Goal: Task Accomplishment & Management: Complete application form

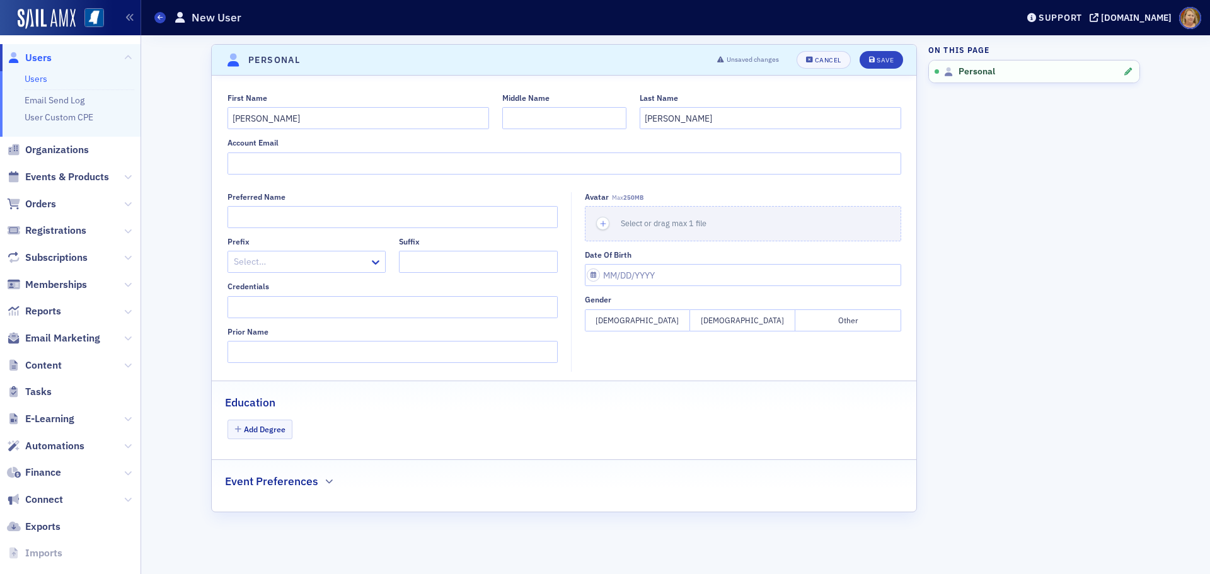
click at [31, 52] on span "Users" at bounding box center [38, 58] width 26 height 14
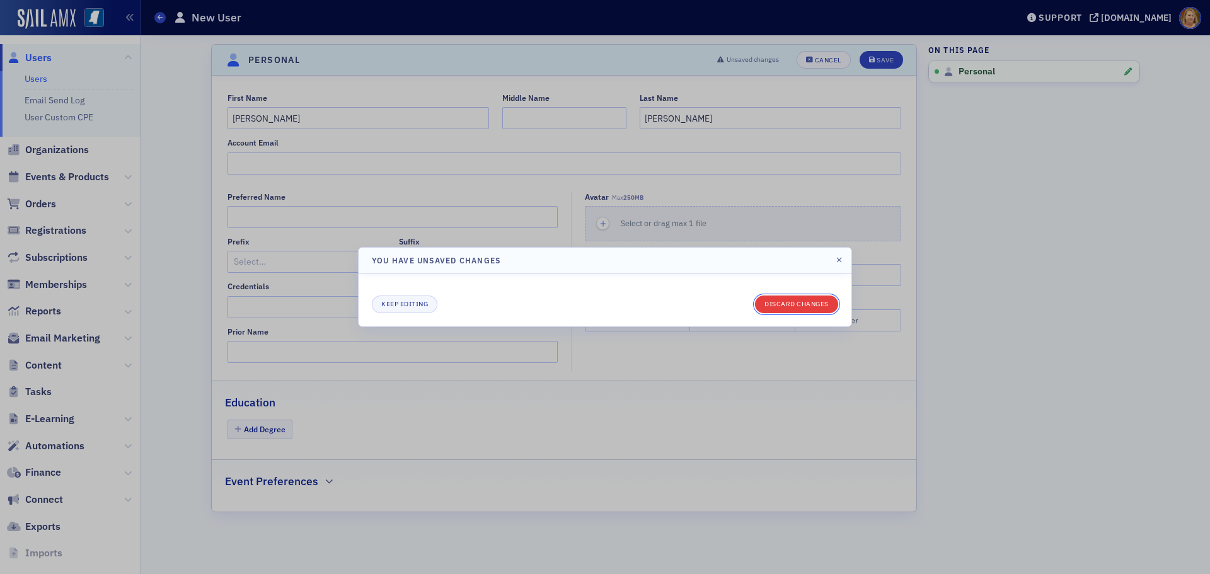
click at [790, 305] on button "Discard changes" at bounding box center [796, 305] width 83 height 18
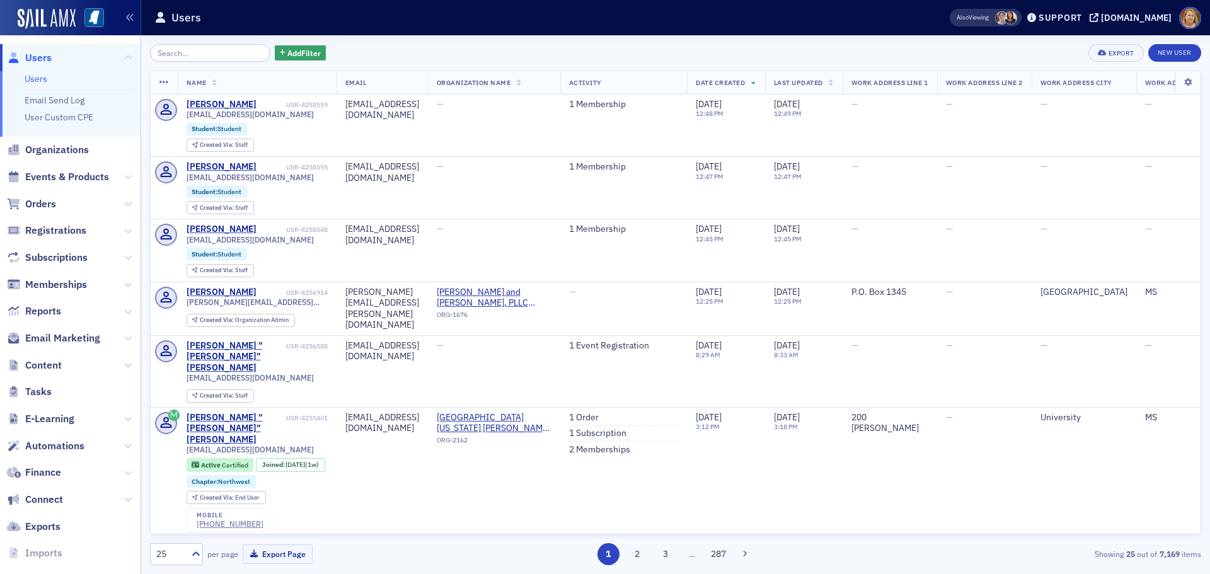
click at [229, 49] on input "search" at bounding box center [210, 53] width 120 height 18
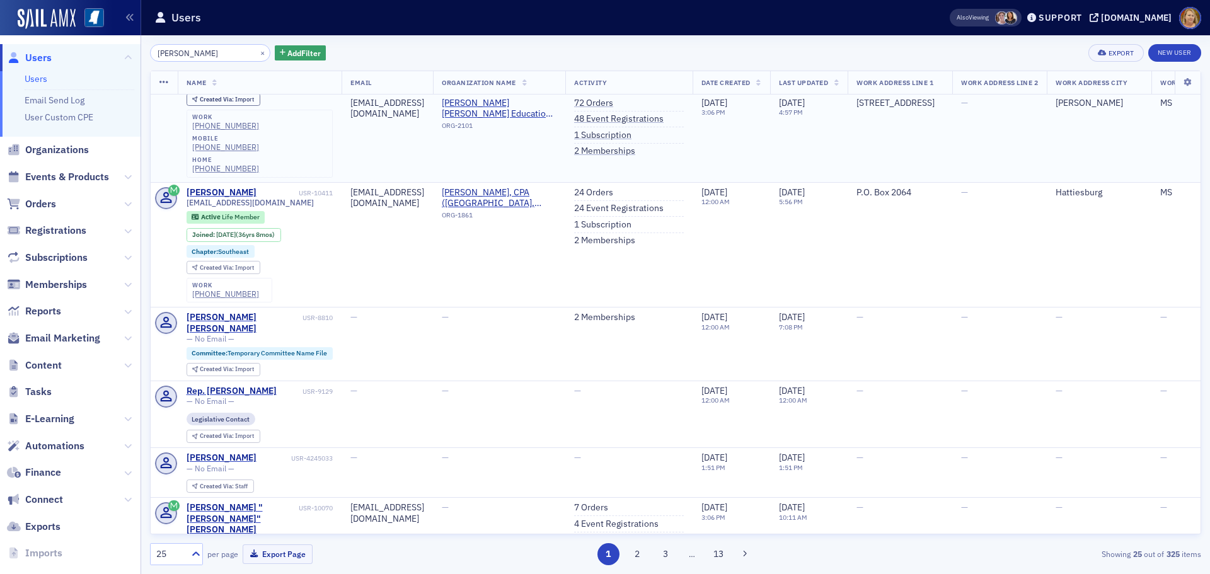
scroll to position [1008, 0]
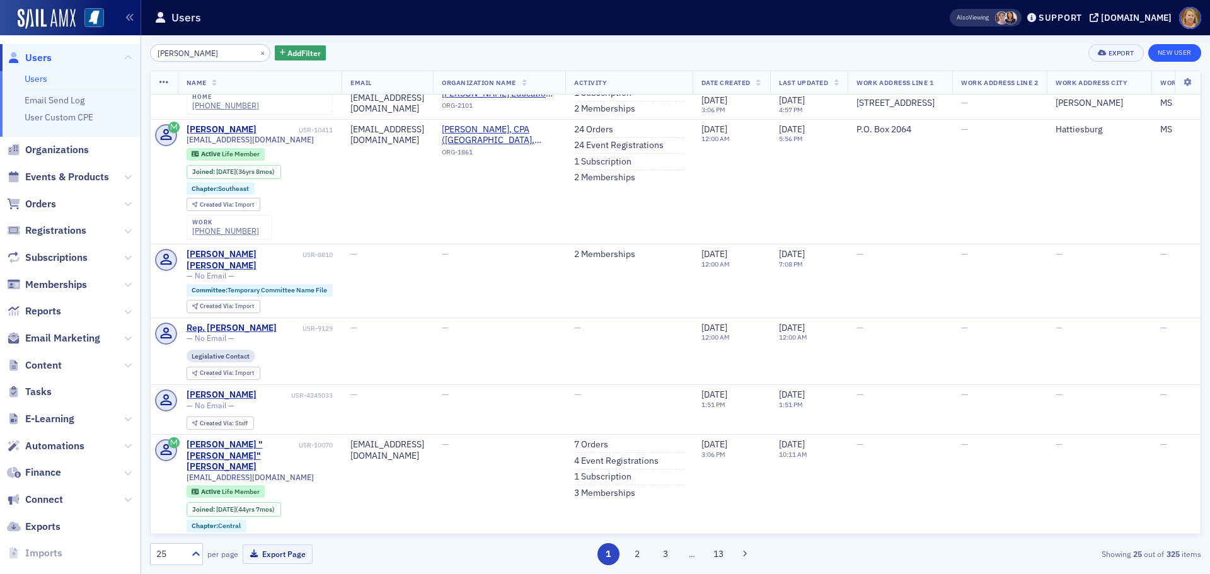
type input "william ward"
click at [1169, 50] on link "New User" at bounding box center [1174, 53] width 53 height 18
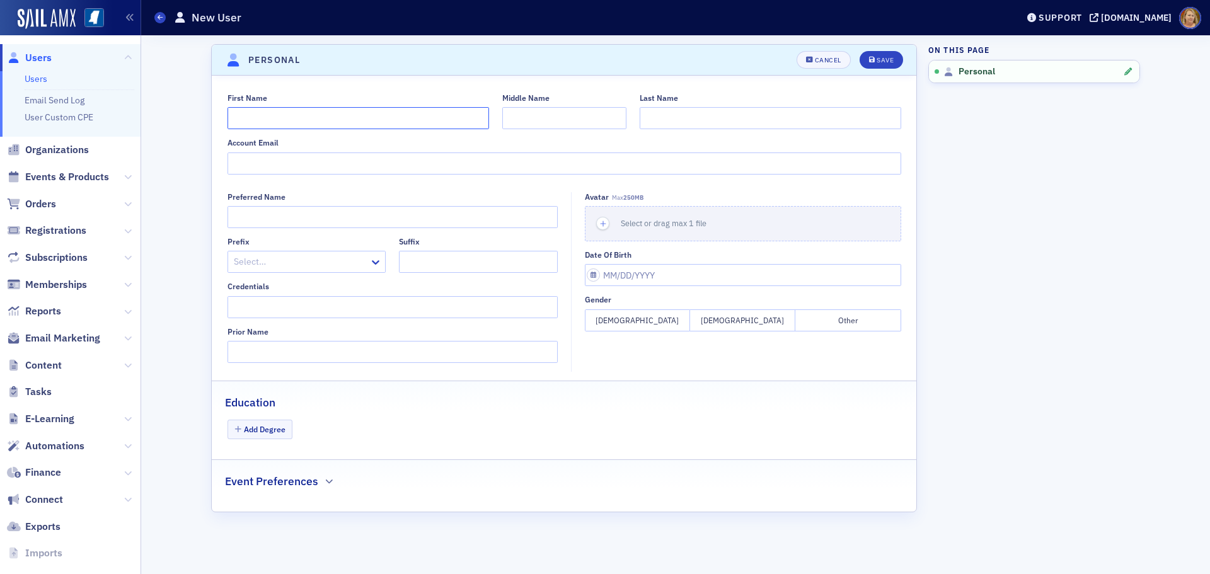
click at [238, 122] on input "First Name" at bounding box center [359, 118] width 262 height 22
type input "William"
type input "Ward"
click at [399, 159] on input "Account Email" at bounding box center [565, 164] width 674 height 22
click at [278, 165] on input "Account Email" at bounding box center [565, 164] width 674 height 22
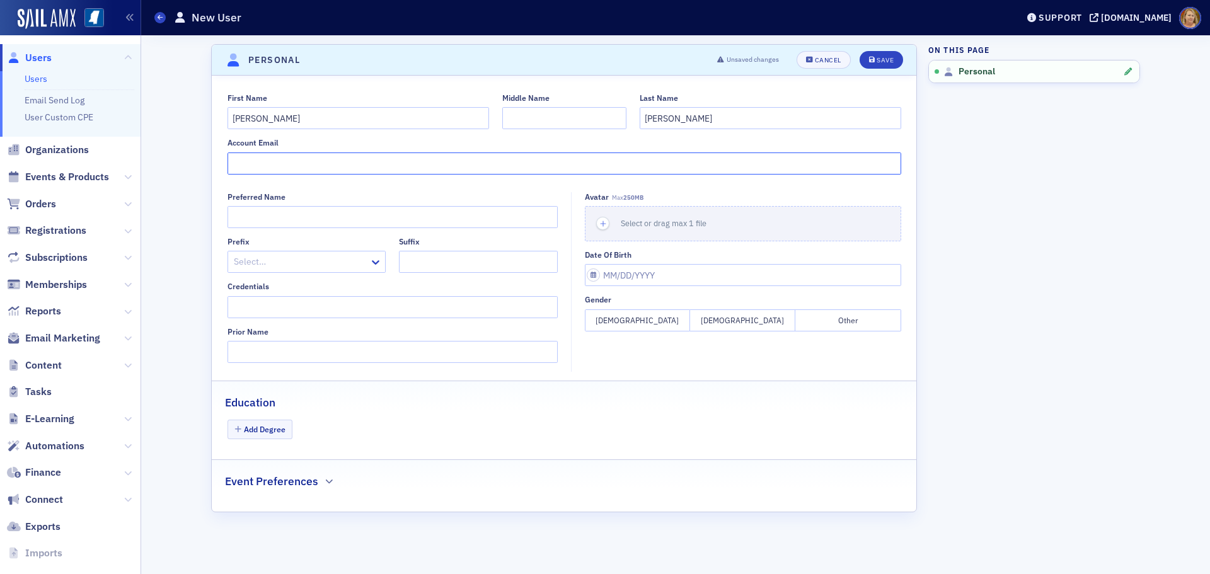
paste input "william@ptainc.net"
type input "william@ptainc.net"
click at [726, 321] on button "Male" at bounding box center [742, 320] width 105 height 22
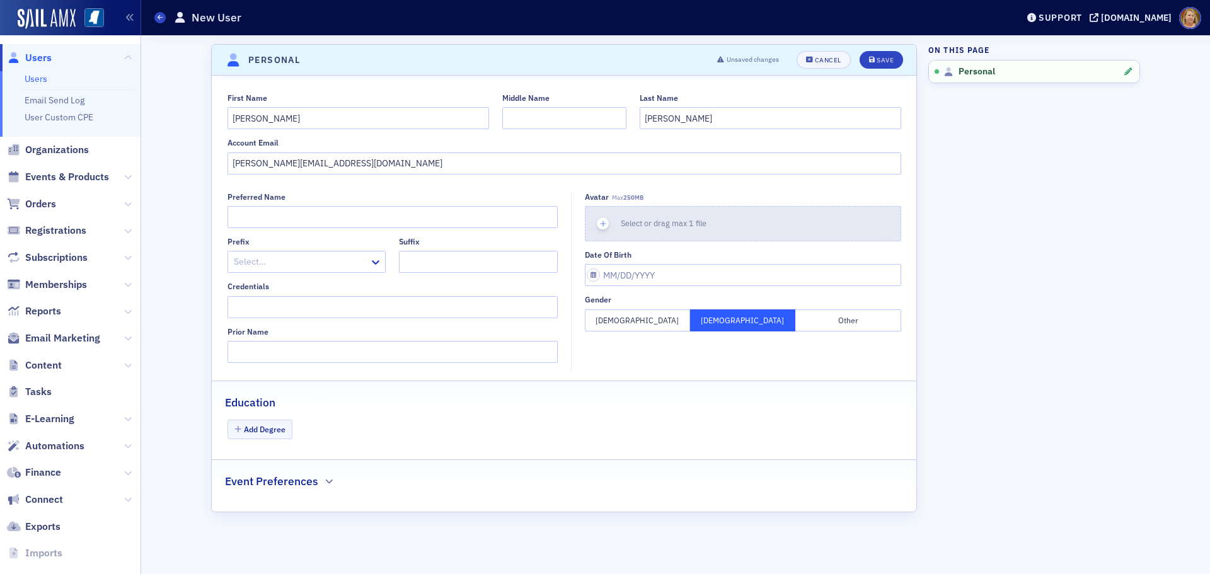
click at [603, 222] on icon "button" at bounding box center [603, 223] width 11 height 11
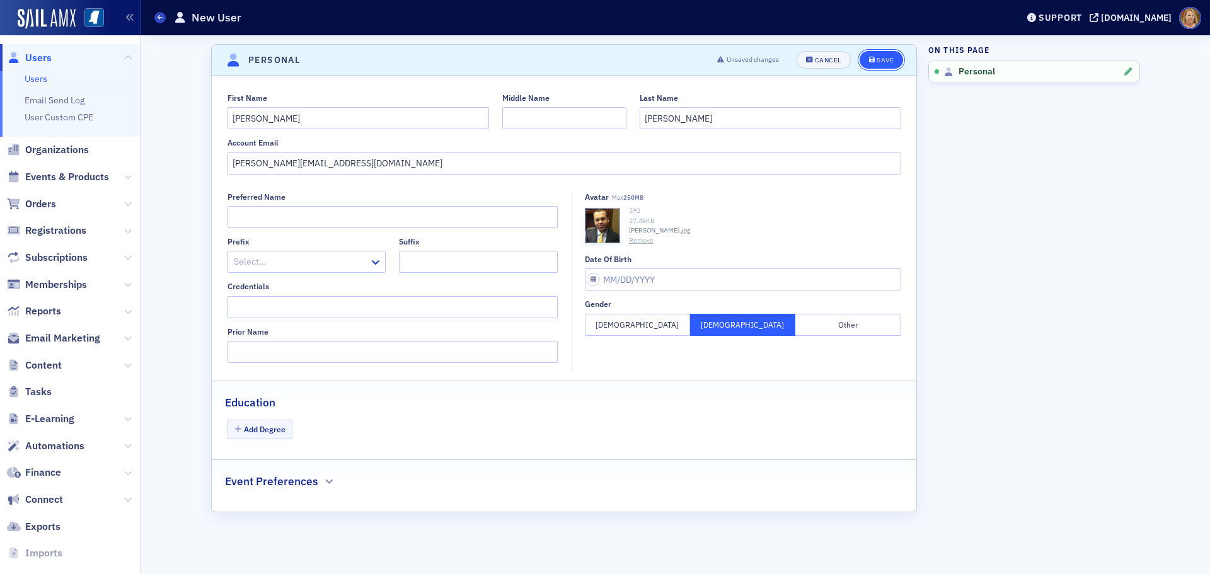
click at [881, 61] on div "Save" at bounding box center [885, 60] width 17 height 7
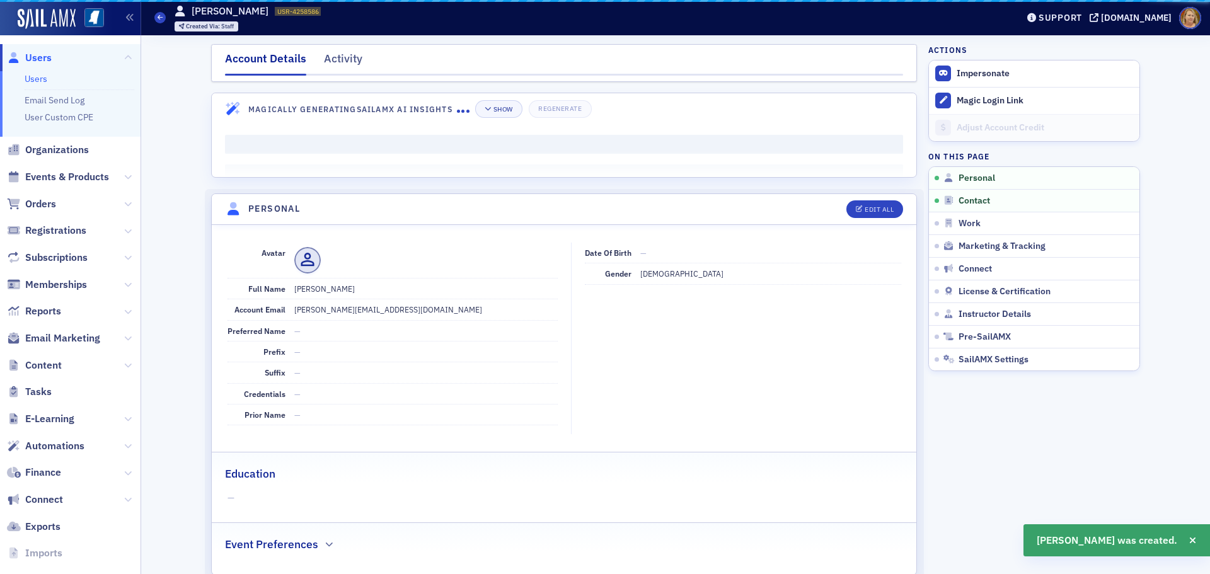
scroll to position [152, 0]
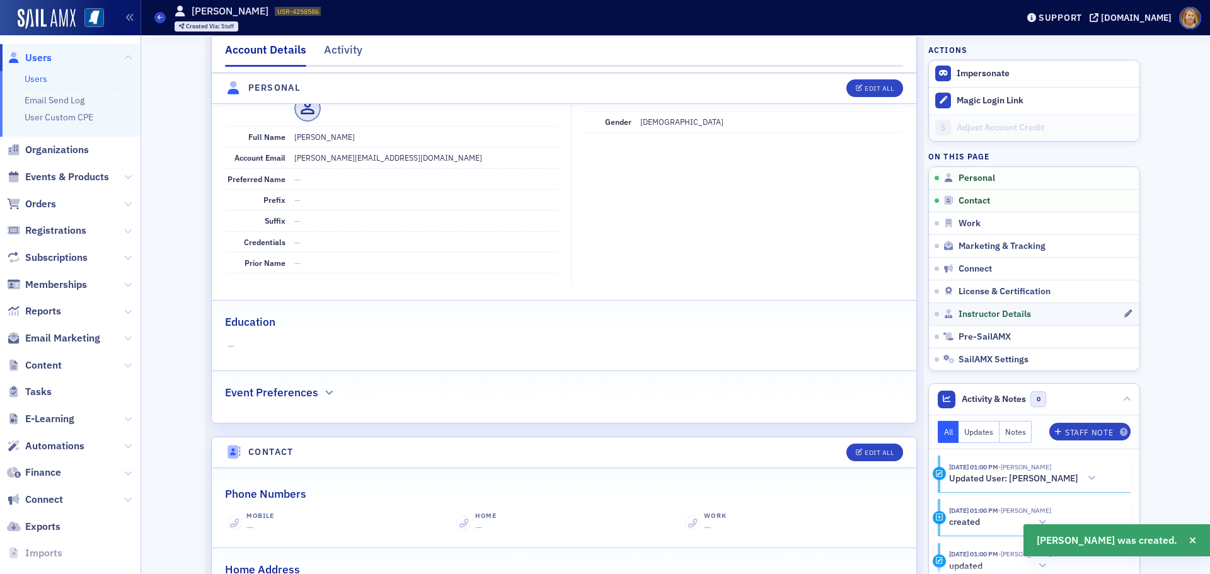
click at [966, 308] on link "Instructor Details" at bounding box center [1034, 314] width 211 height 23
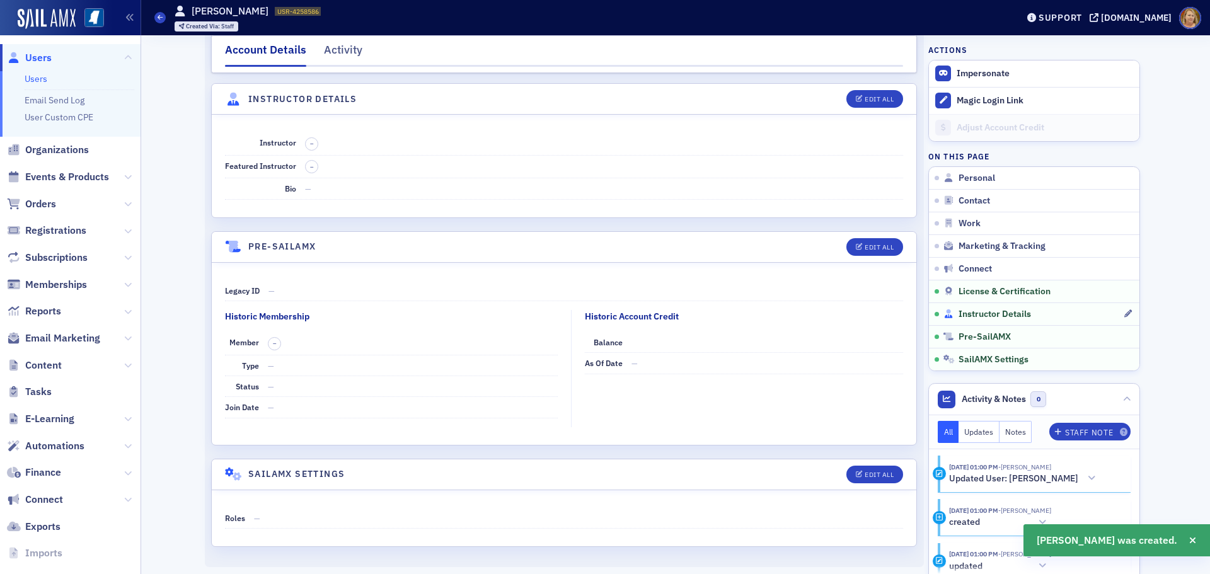
scroll to position [2118, 0]
click at [856, 94] on icon "button" at bounding box center [860, 97] width 8 height 7
select select "US"
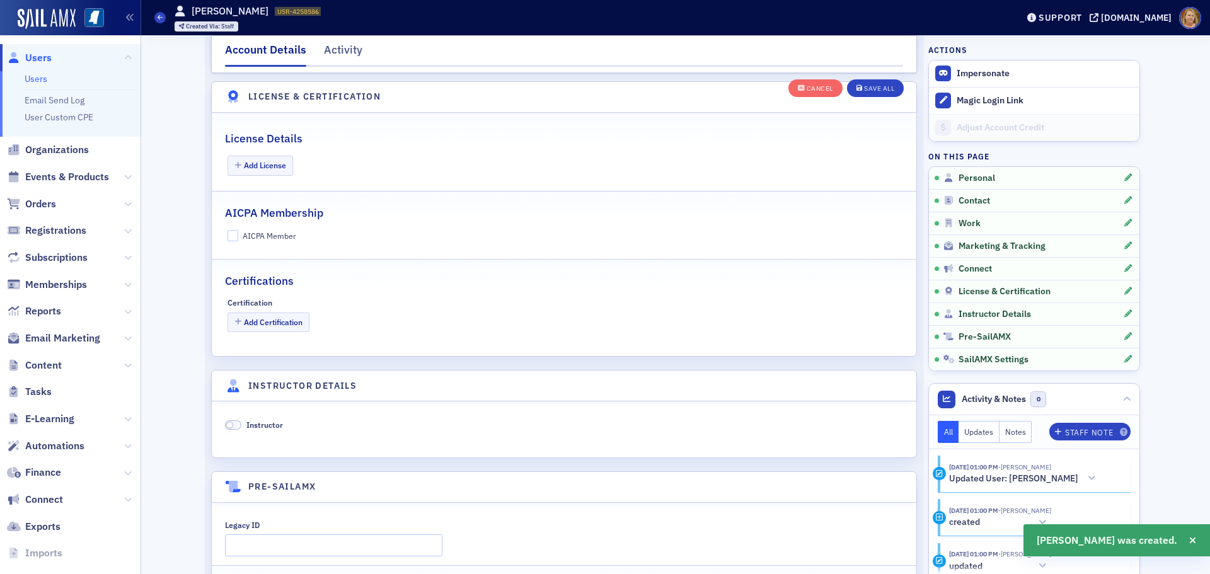
scroll to position [2415, 0]
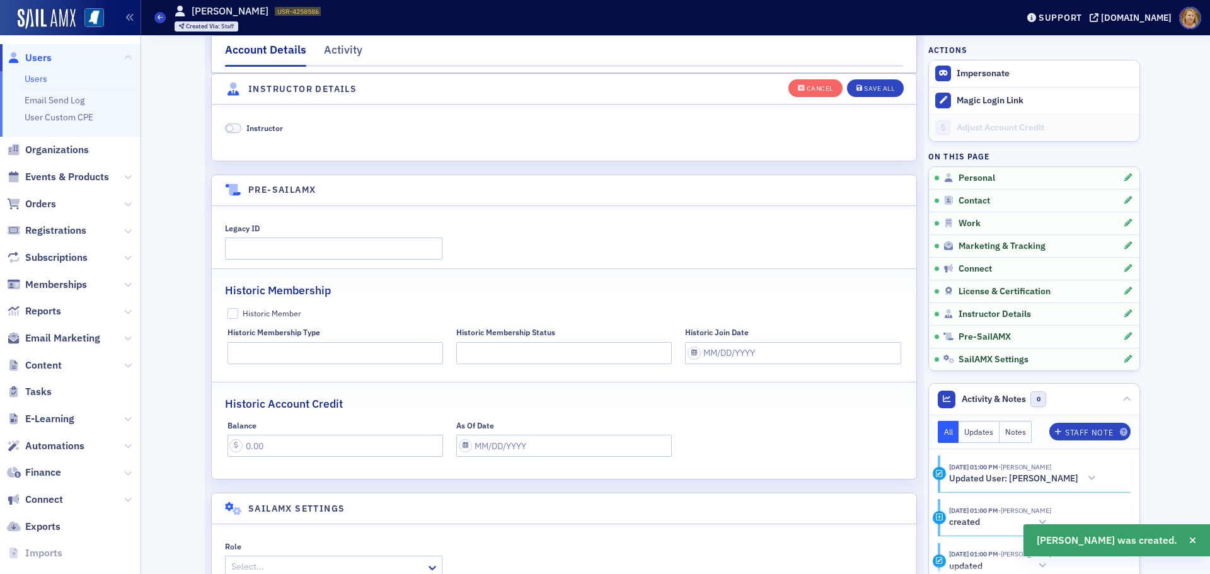
click at [230, 129] on span at bounding box center [233, 128] width 16 height 9
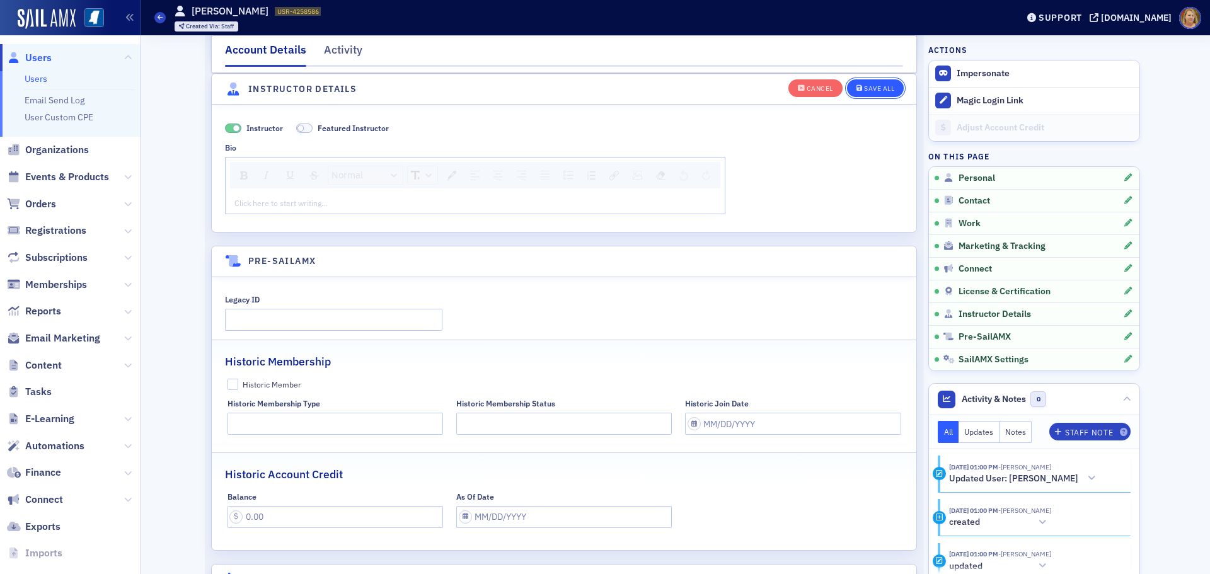
click at [864, 88] on div "Save All" at bounding box center [879, 88] width 30 height 7
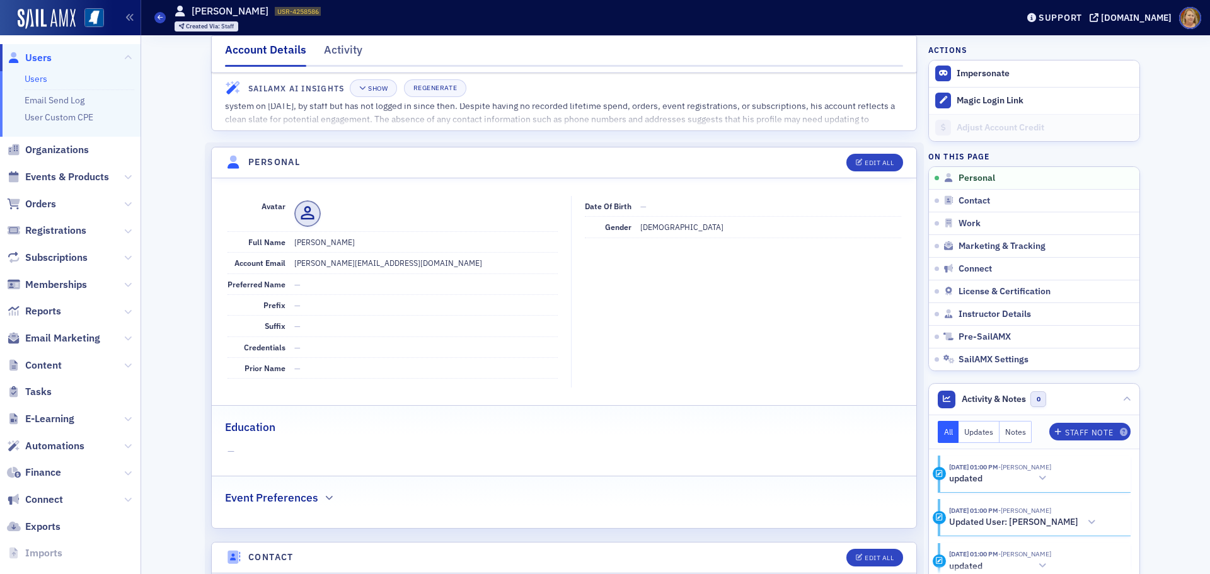
scroll to position [0, 0]
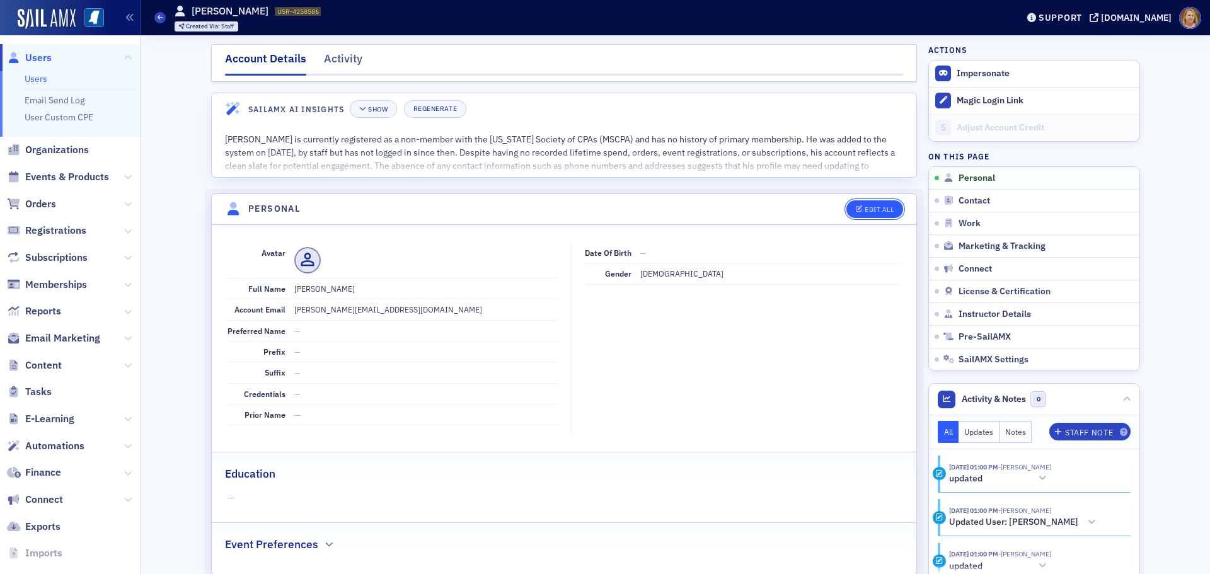
click at [865, 206] on div "Edit All" at bounding box center [879, 209] width 29 height 7
select select "US"
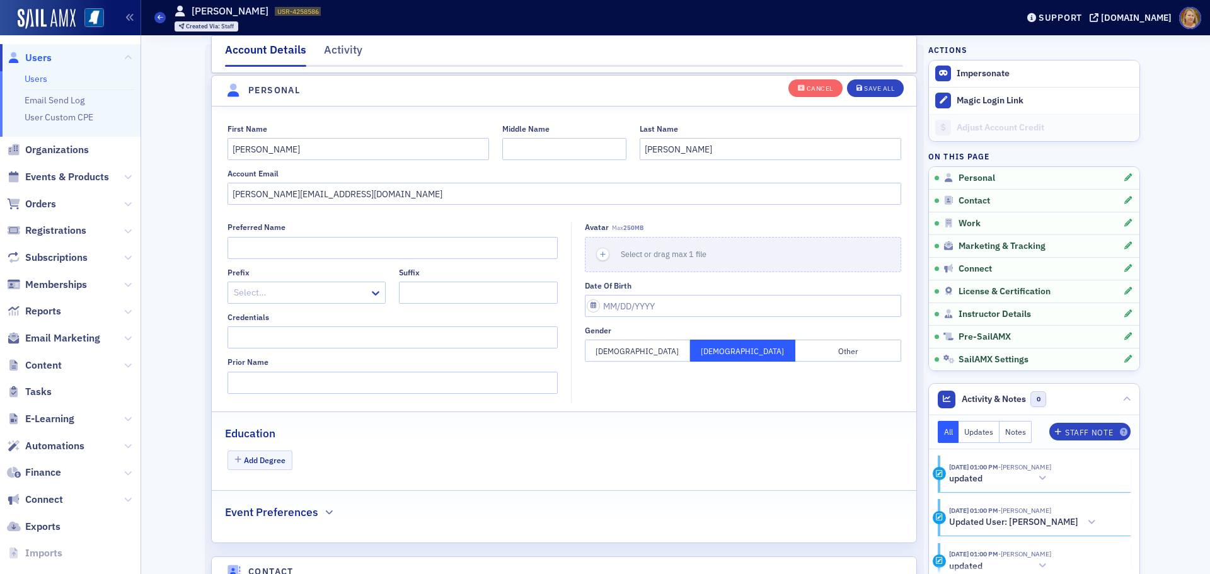
scroll to position [147, 0]
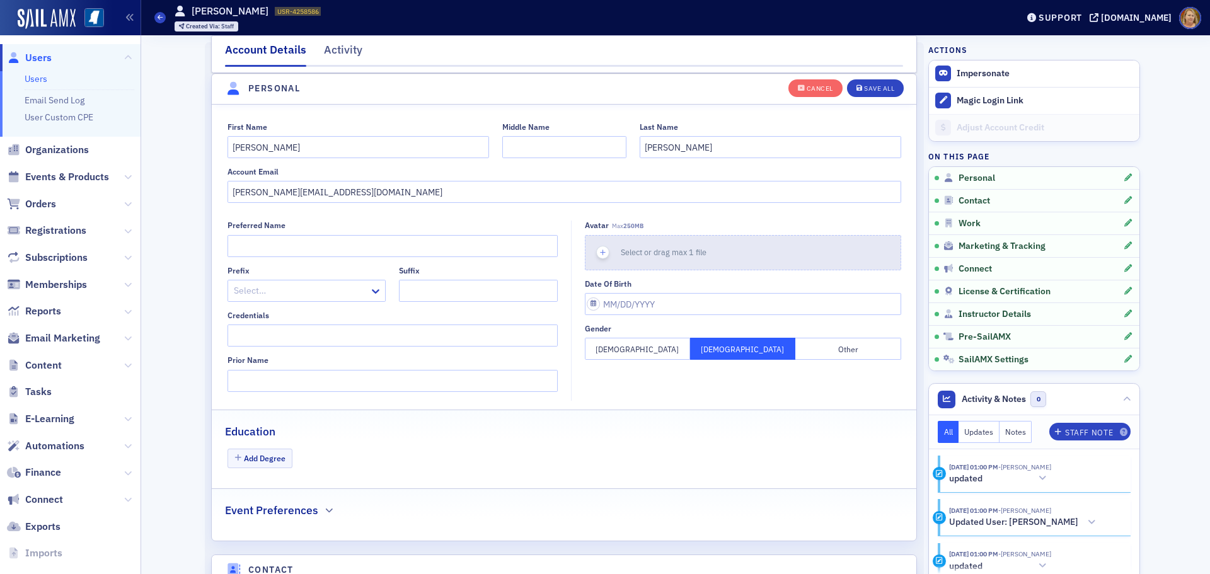
click at [600, 255] on icon "button" at bounding box center [603, 252] width 11 height 11
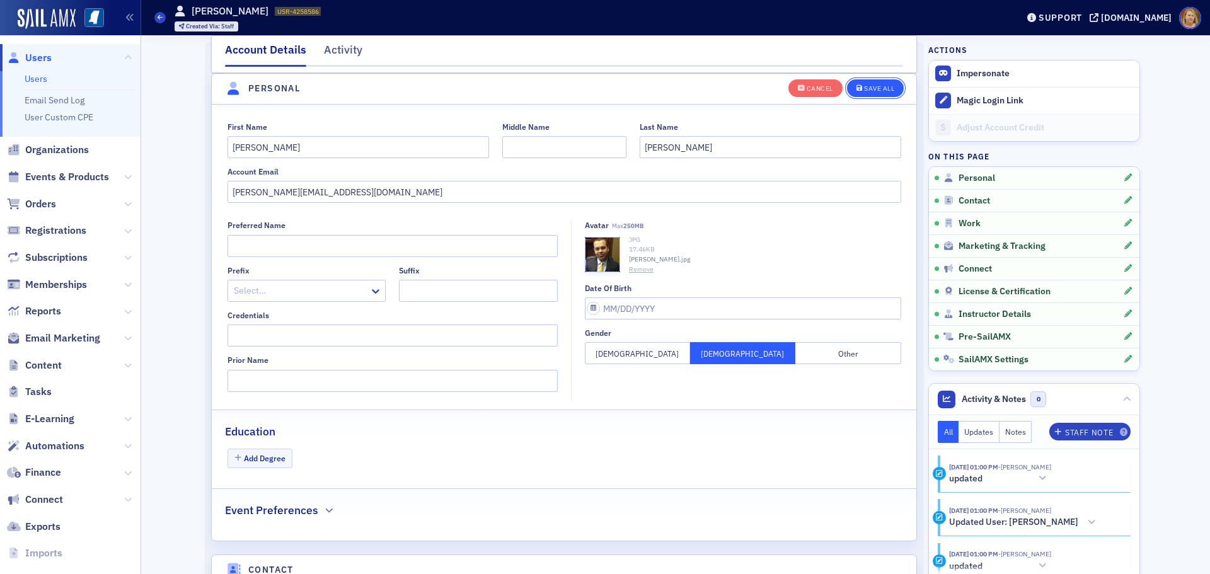
click at [864, 91] on div "Save All" at bounding box center [879, 88] width 30 height 7
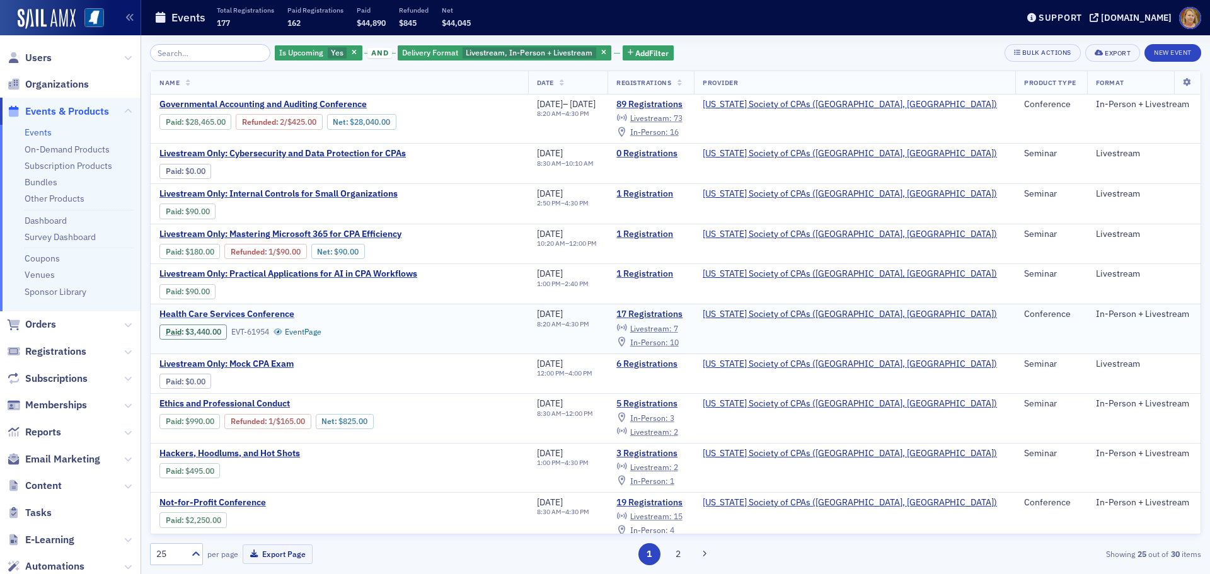
click at [274, 313] on span "Health Care Services Conference" at bounding box center [265, 314] width 212 height 11
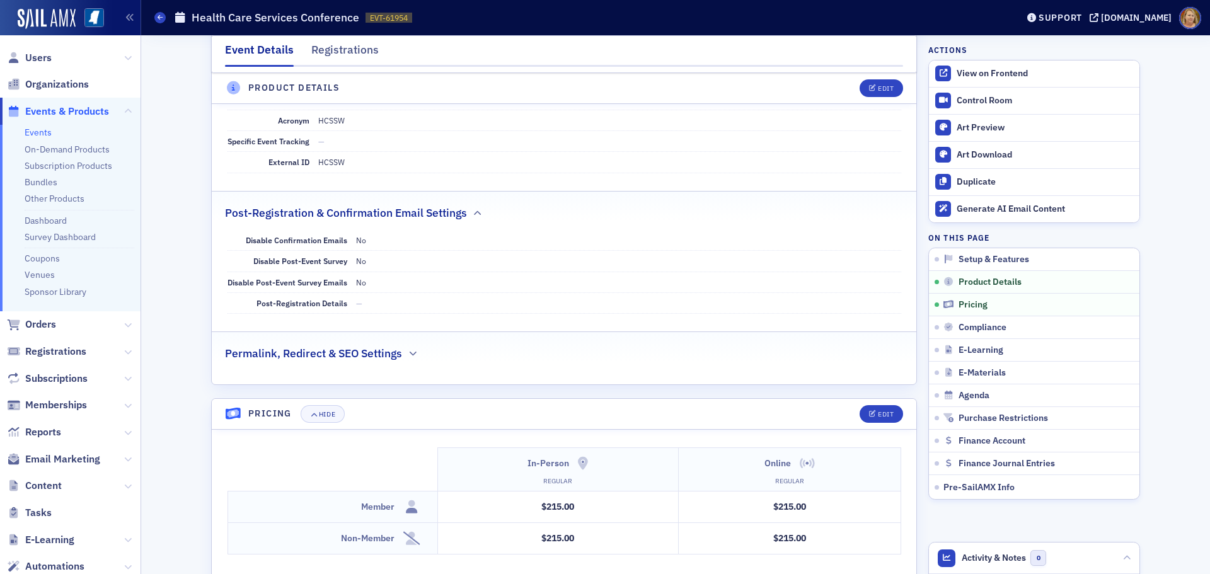
scroll to position [1639, 0]
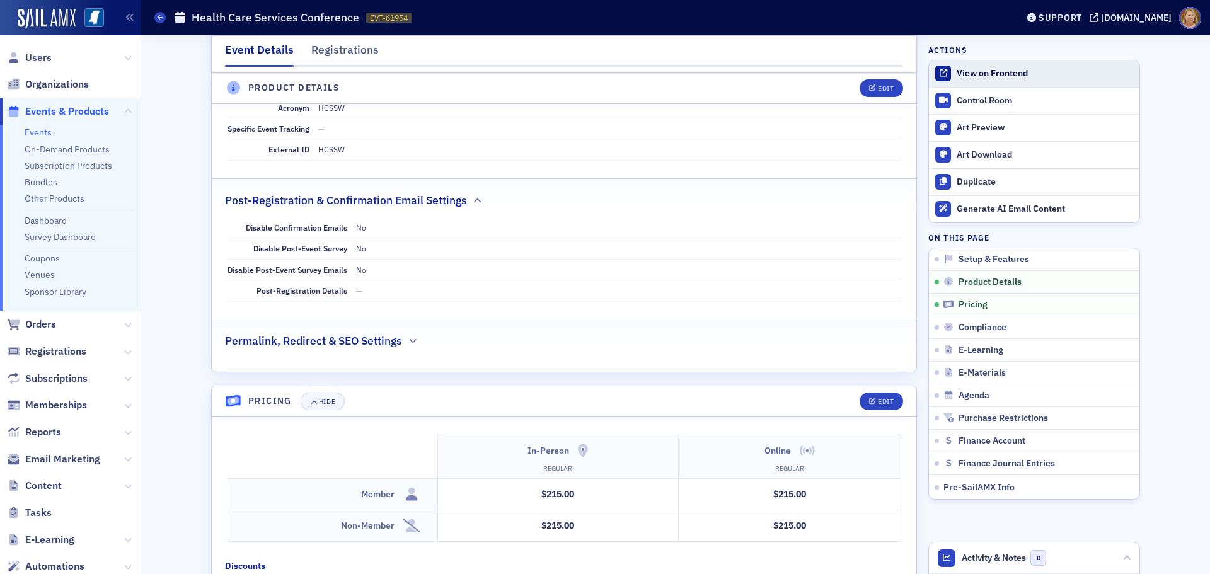
click at [967, 71] on div "View on Frontend" at bounding box center [1045, 73] width 176 height 11
click at [161, 20] on icon at bounding box center [160, 17] width 5 height 6
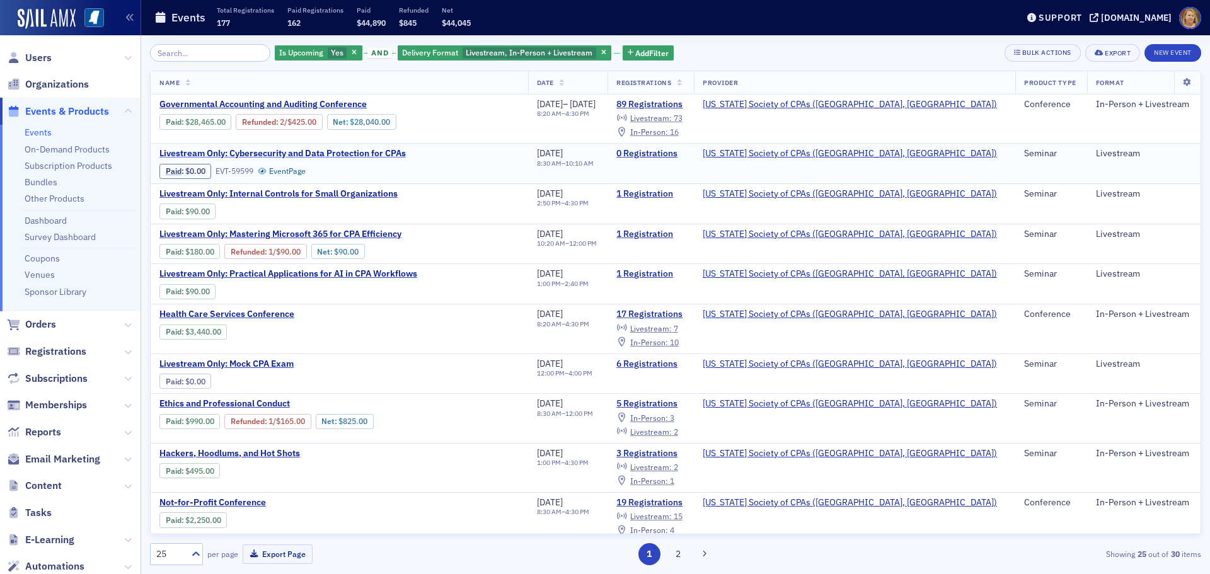
click at [285, 152] on span "Livestream Only: Cybersecurity and Data Protection for CPAs" at bounding box center [282, 153] width 246 height 11
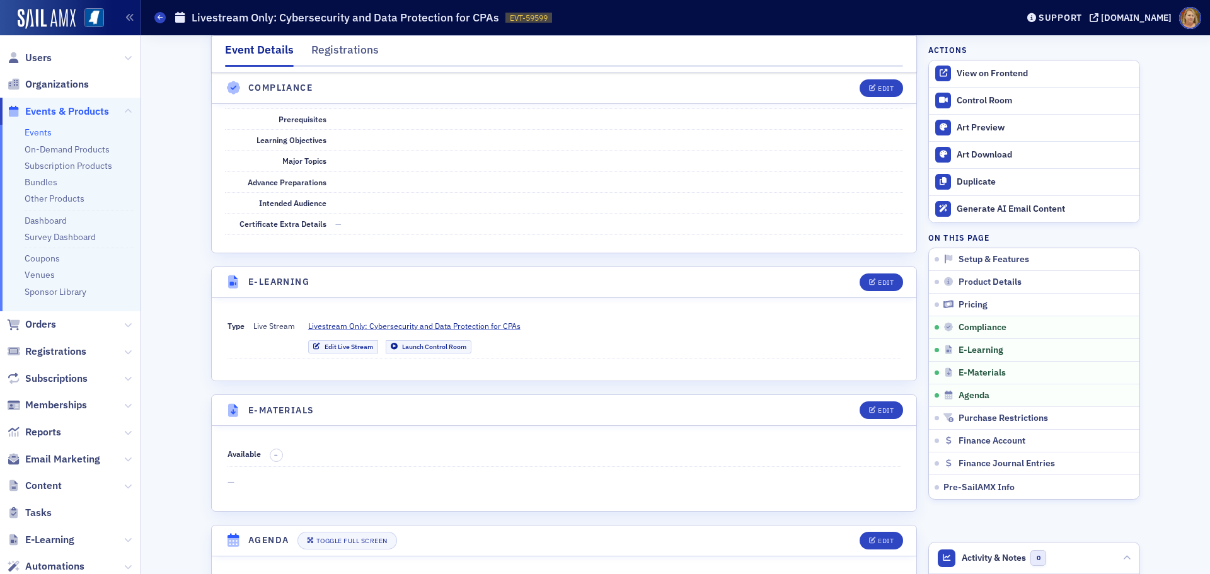
scroll to position [1450, 0]
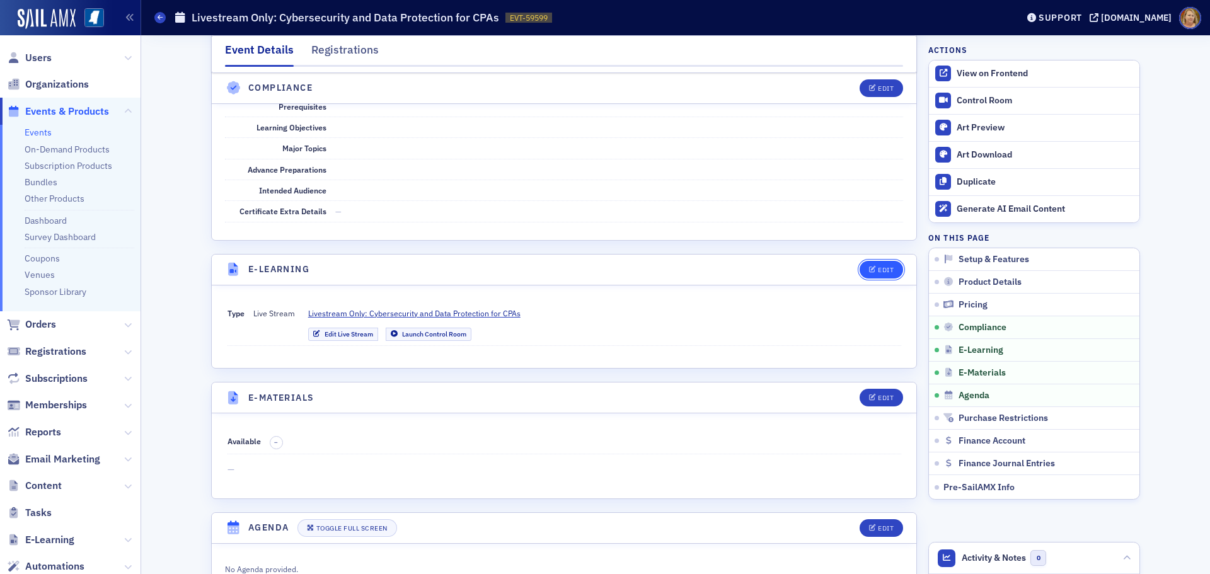
click at [878, 272] on div "Edit" at bounding box center [886, 270] width 16 height 7
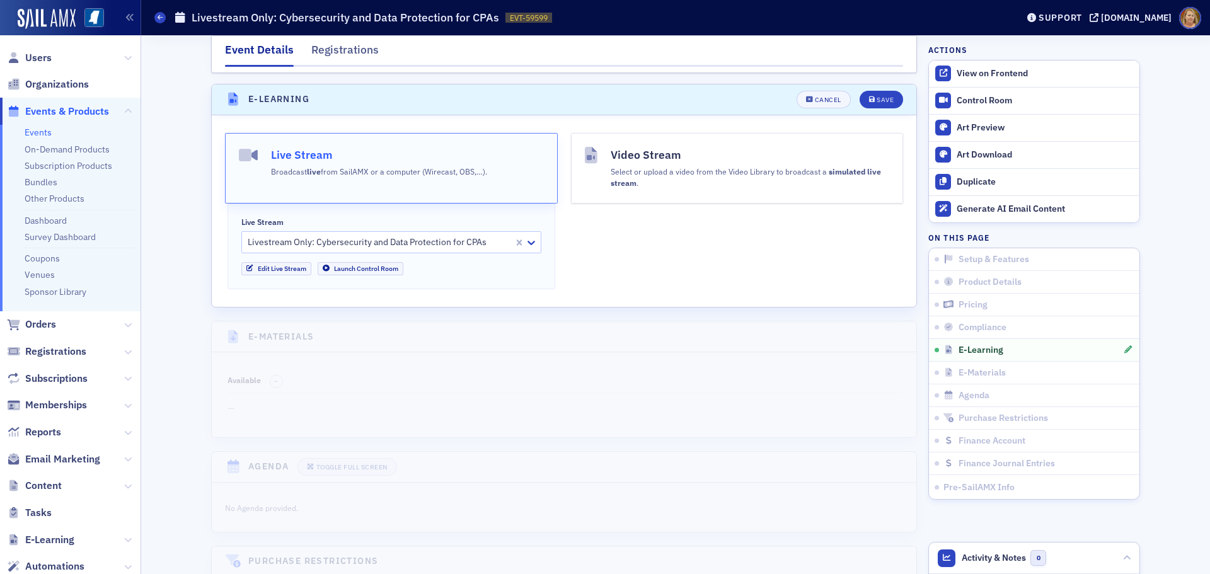
scroll to position [1631, 0]
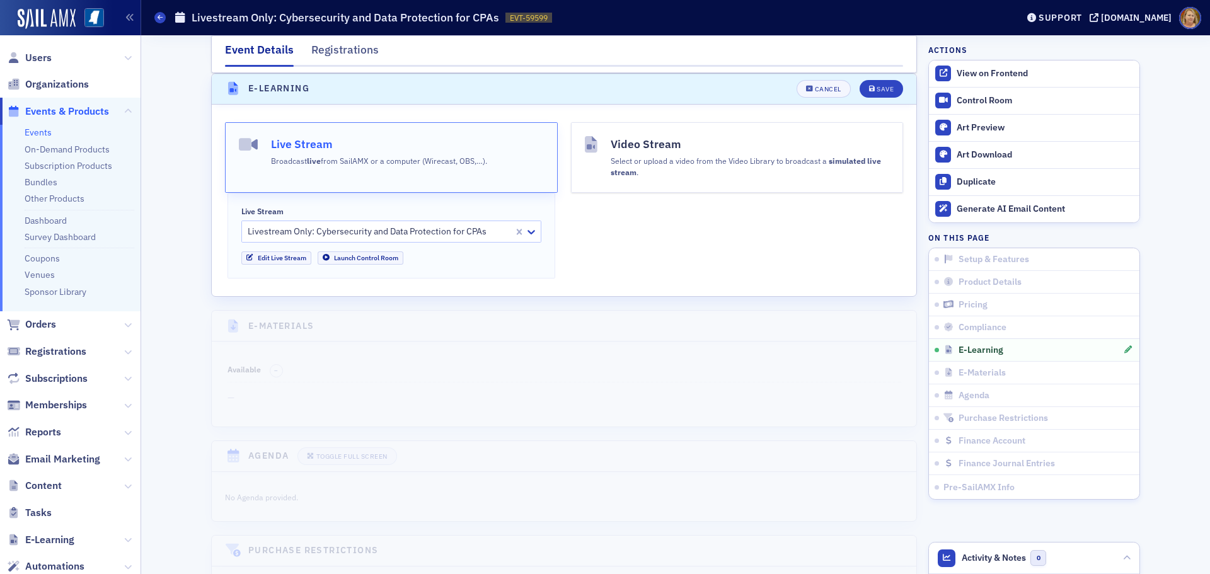
click at [437, 175] on button "Live Stream Broadcast live from SailAMX or a computer (Wirecast, OBS,…)." at bounding box center [391, 157] width 333 height 71
click at [957, 100] on div "Control Room" at bounding box center [1045, 100] width 176 height 11
click at [877, 91] on div "Save" at bounding box center [885, 89] width 17 height 7
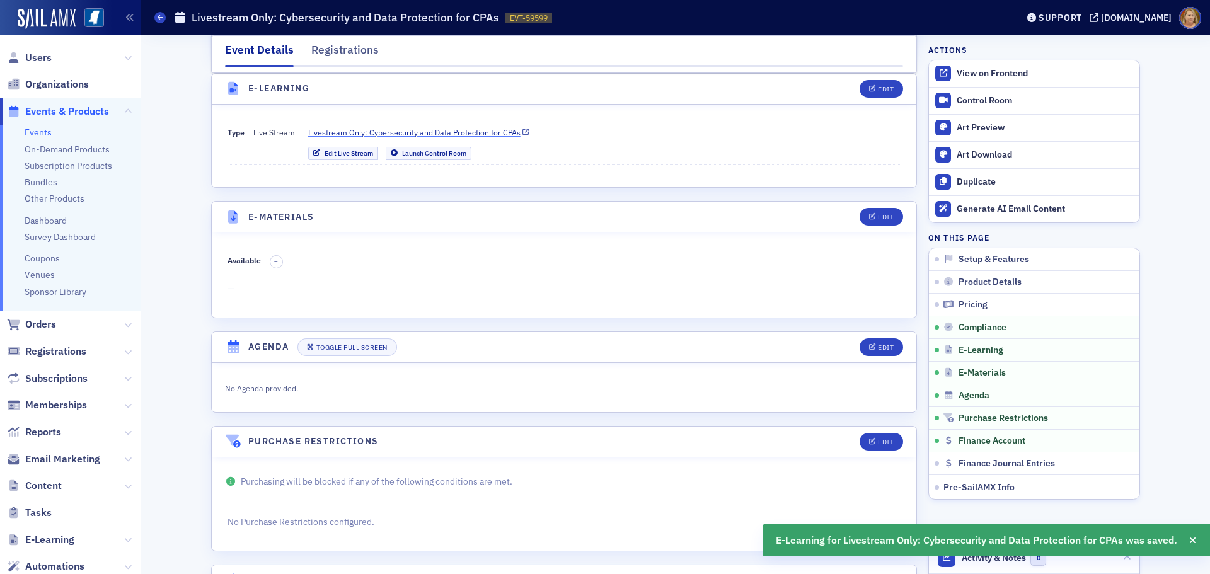
click at [350, 134] on span "Livestream Only: Cybersecurity and Data Protection for CPAs" at bounding box center [414, 132] width 212 height 11
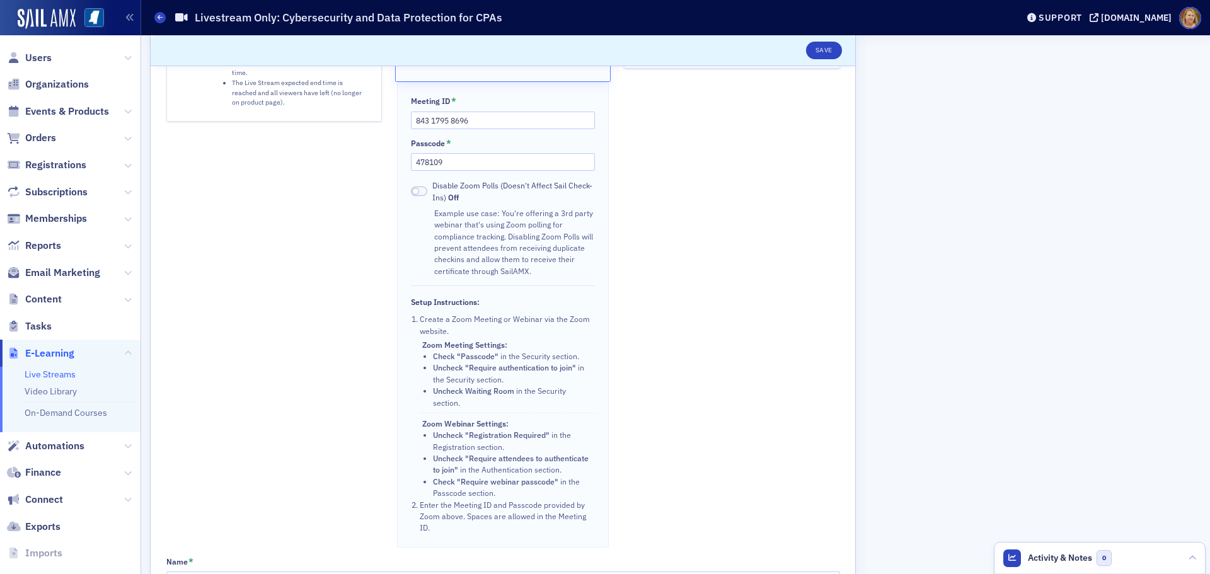
scroll to position [315, 0]
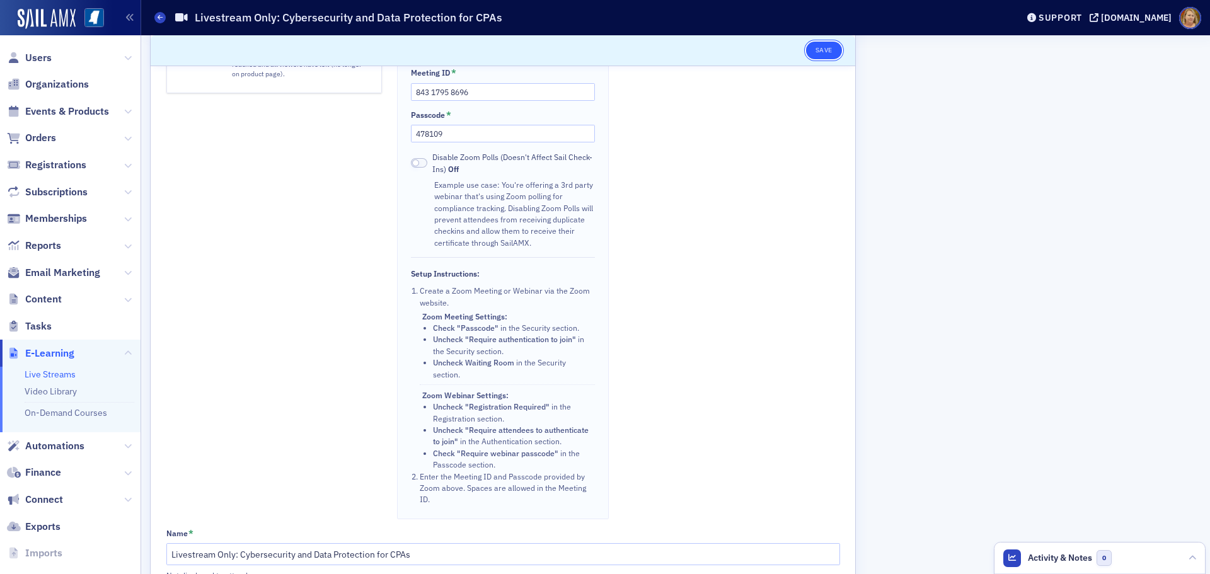
click at [828, 50] on button "Save" at bounding box center [824, 51] width 36 height 18
click at [158, 16] on icon at bounding box center [160, 17] width 5 height 6
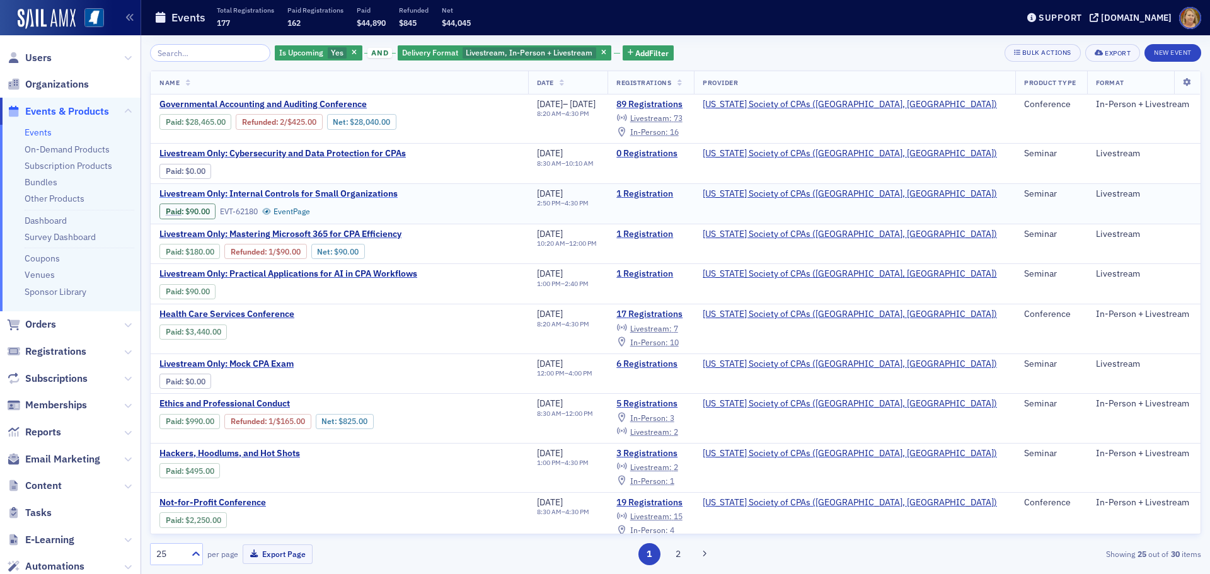
click at [276, 195] on span "Livestream Only: Internal Controls for Small Organizations" at bounding box center [278, 193] width 238 height 11
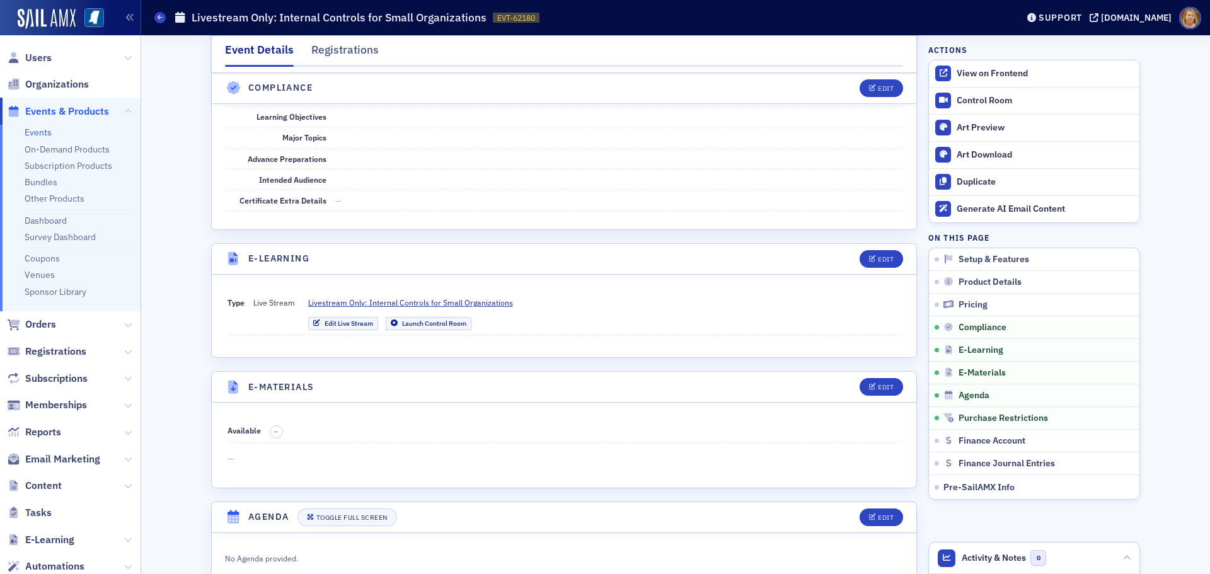
scroll to position [1513, 0]
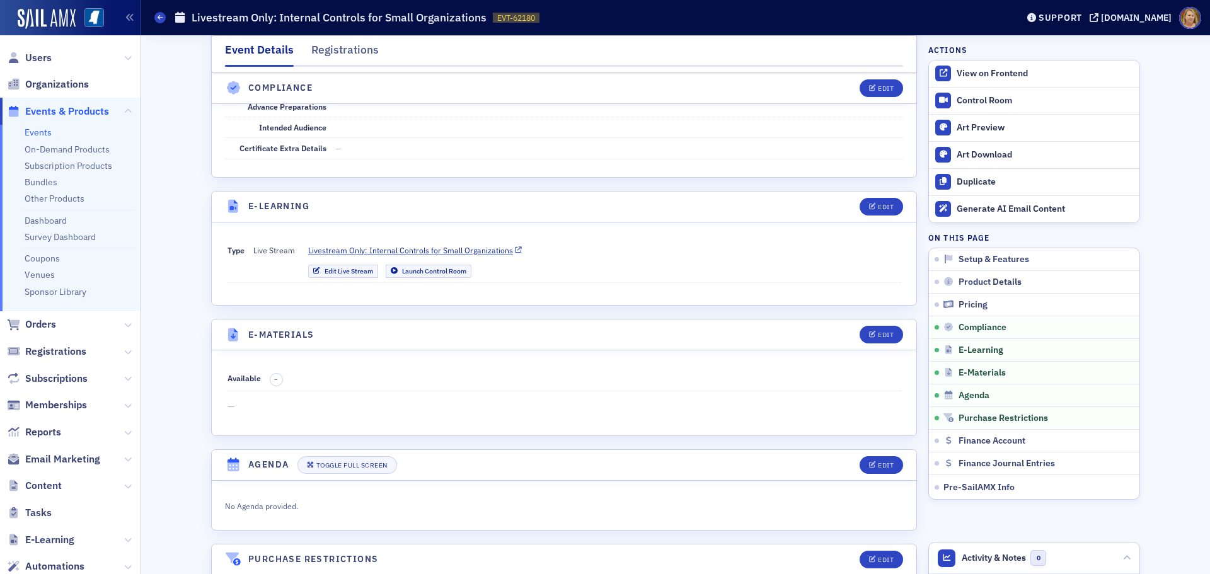
click at [429, 252] on span "Livestream Only: Internal Controls for Small Organizations" at bounding box center [410, 250] width 205 height 11
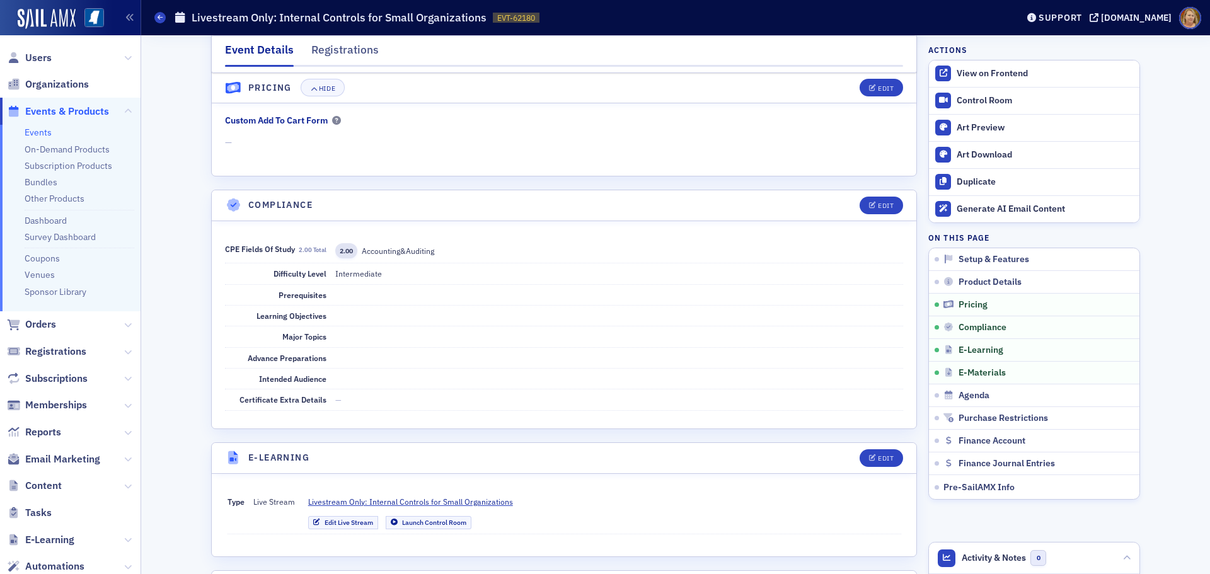
scroll to position [1261, 0]
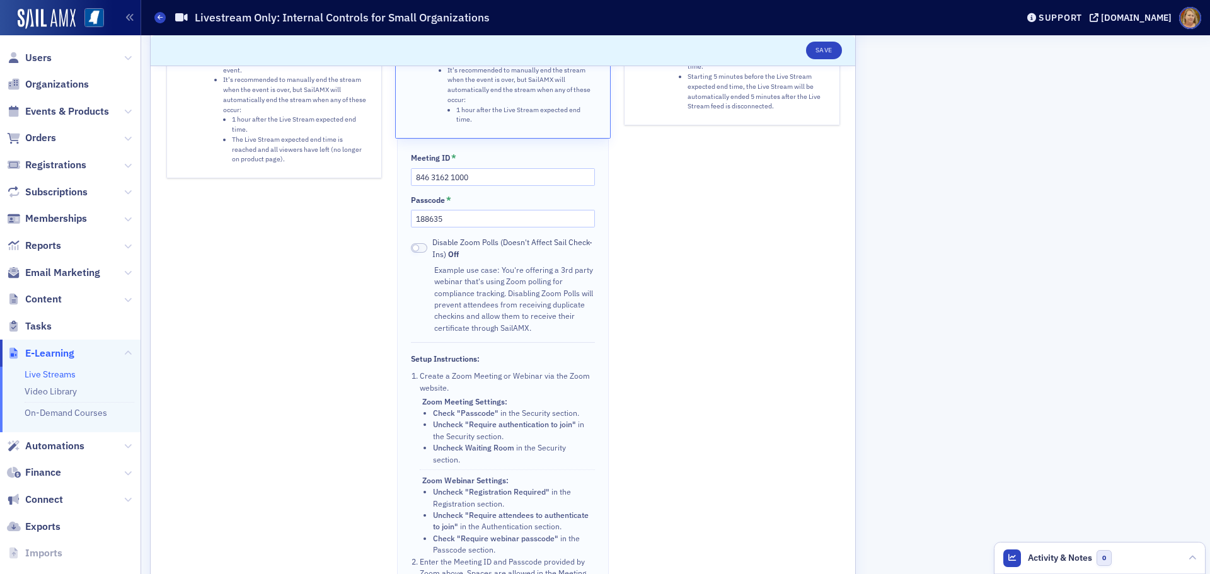
scroll to position [252, 0]
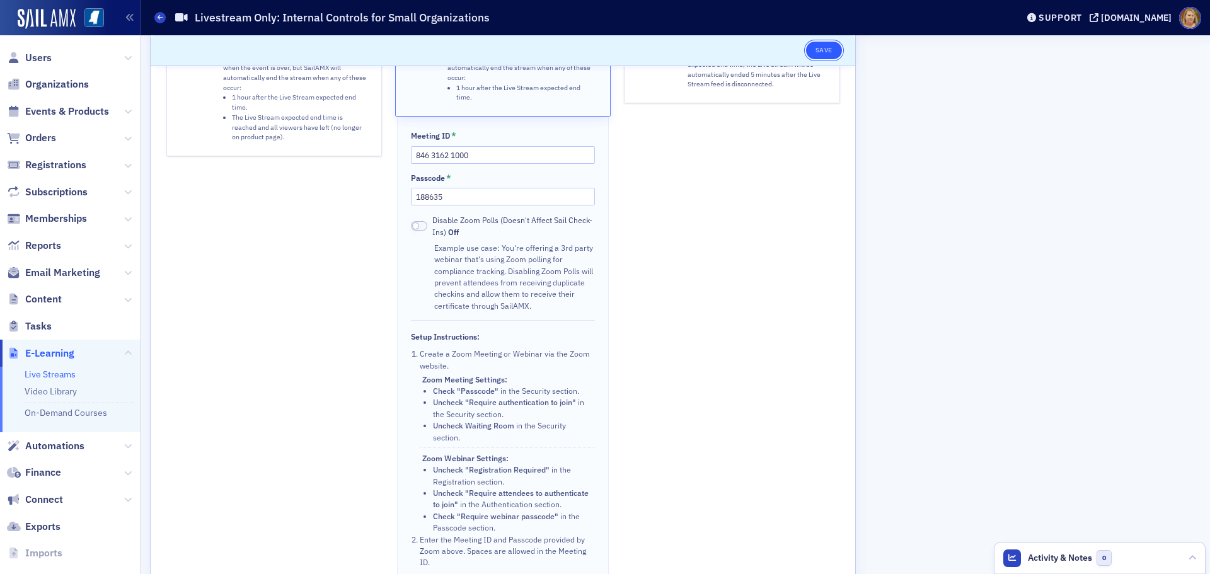
click at [831, 52] on button "Save" at bounding box center [824, 51] width 36 height 18
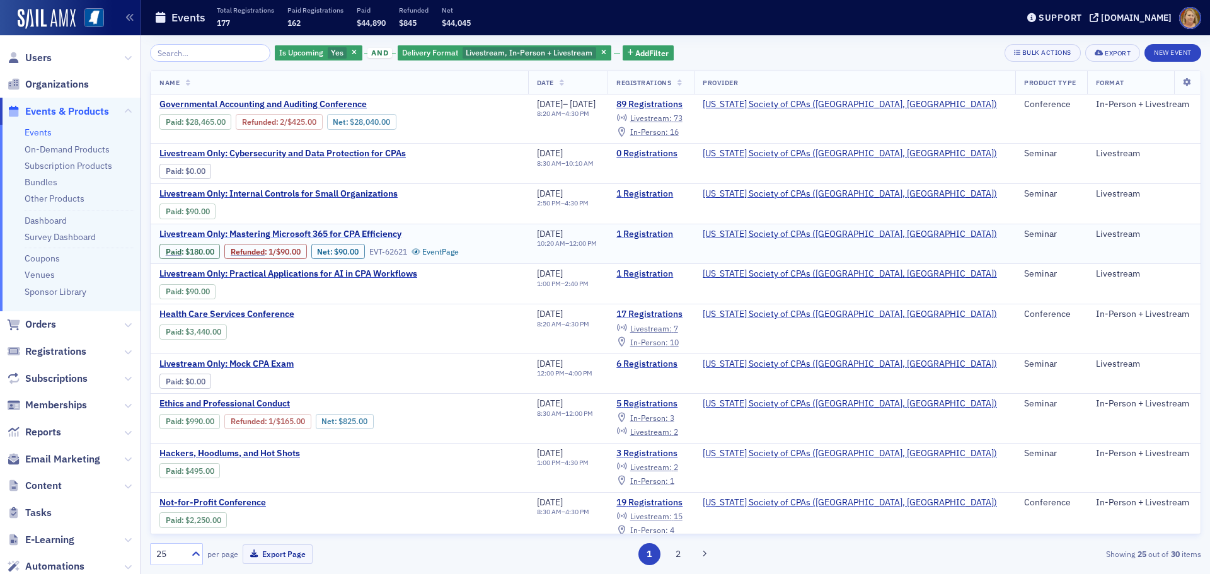
click at [278, 236] on span "Livestream Only: Mastering Microsoft 365 for CPA Efficiency" at bounding box center [280, 234] width 242 height 11
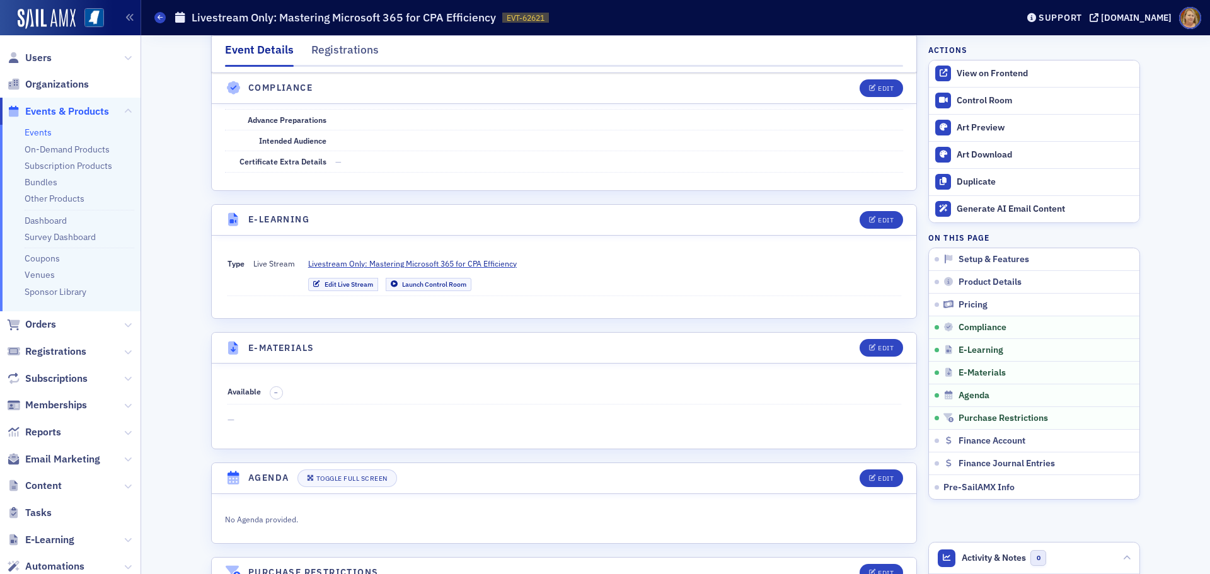
scroll to position [1513, 0]
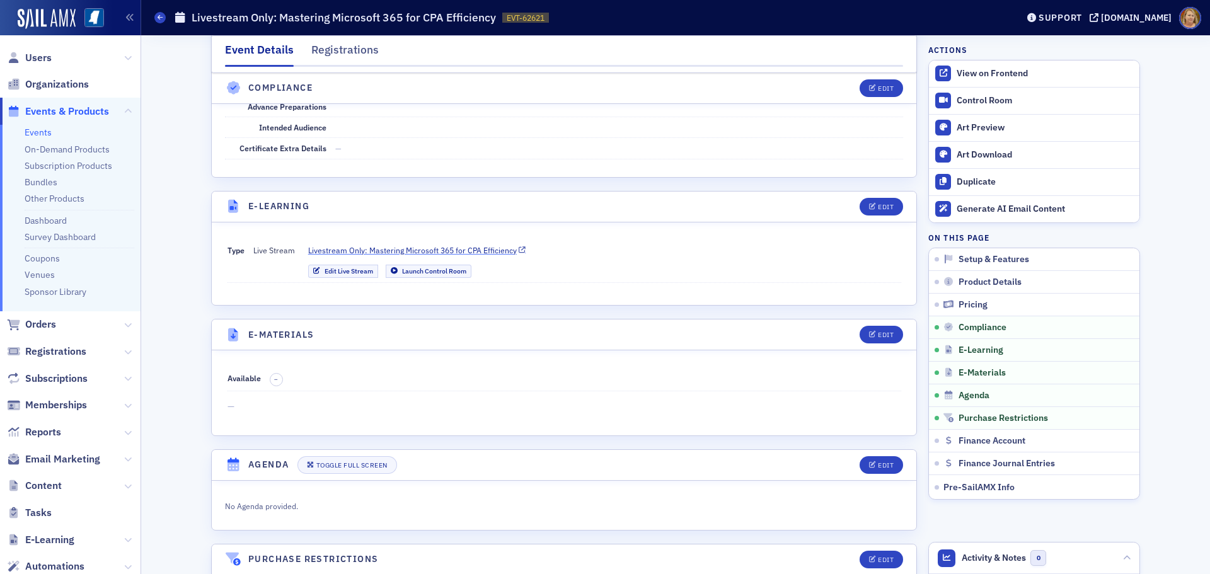
click at [413, 253] on span "Livestream Only: Mastering Microsoft 365 for CPA Efficiency" at bounding box center [412, 250] width 209 height 11
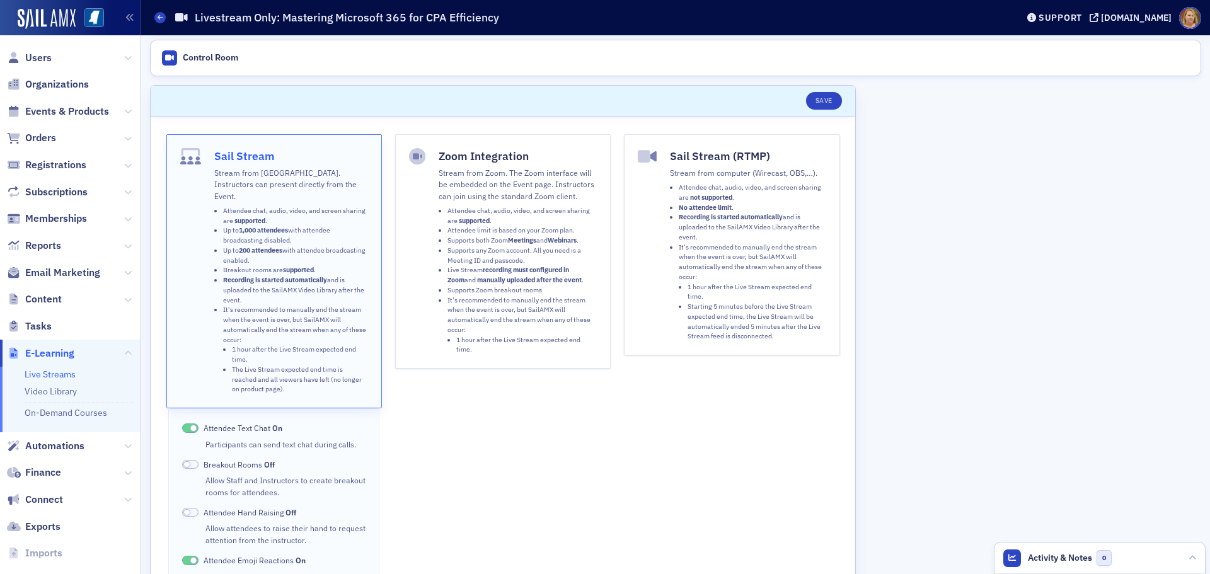
click at [521, 270] on strong "recording must configured in Zoom" at bounding box center [508, 274] width 122 height 19
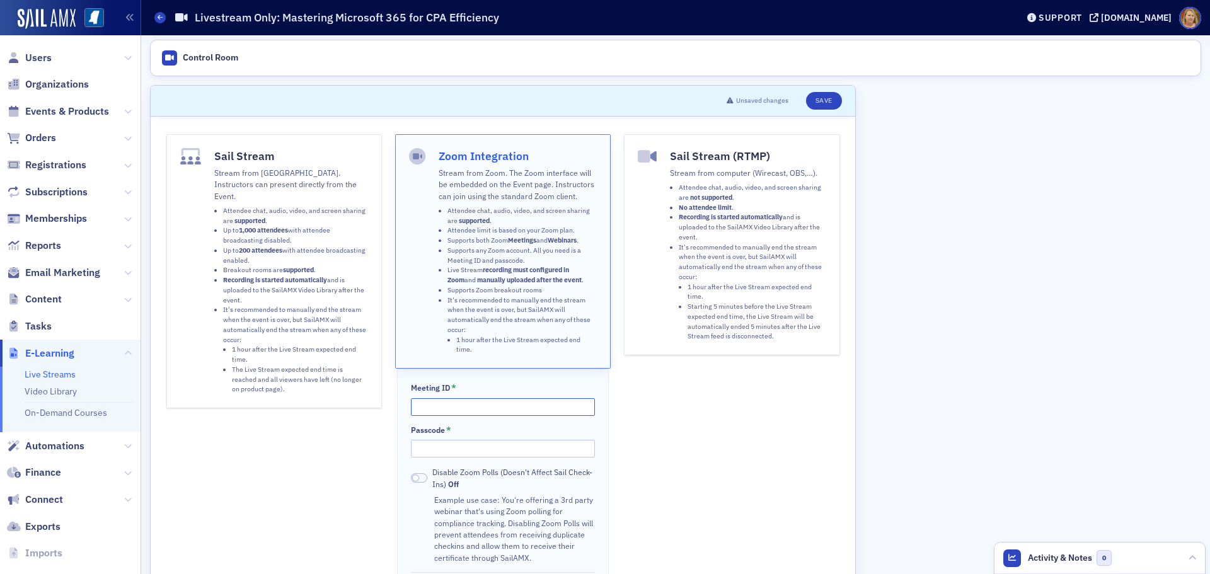
click at [438, 408] on input "Meeting ID *" at bounding box center [502, 407] width 183 height 18
paste input "838 5888 0011"
type input "838 5888 0011"
click at [433, 444] on input "Passcode *" at bounding box center [502, 449] width 183 height 18
paste input ": 594068"
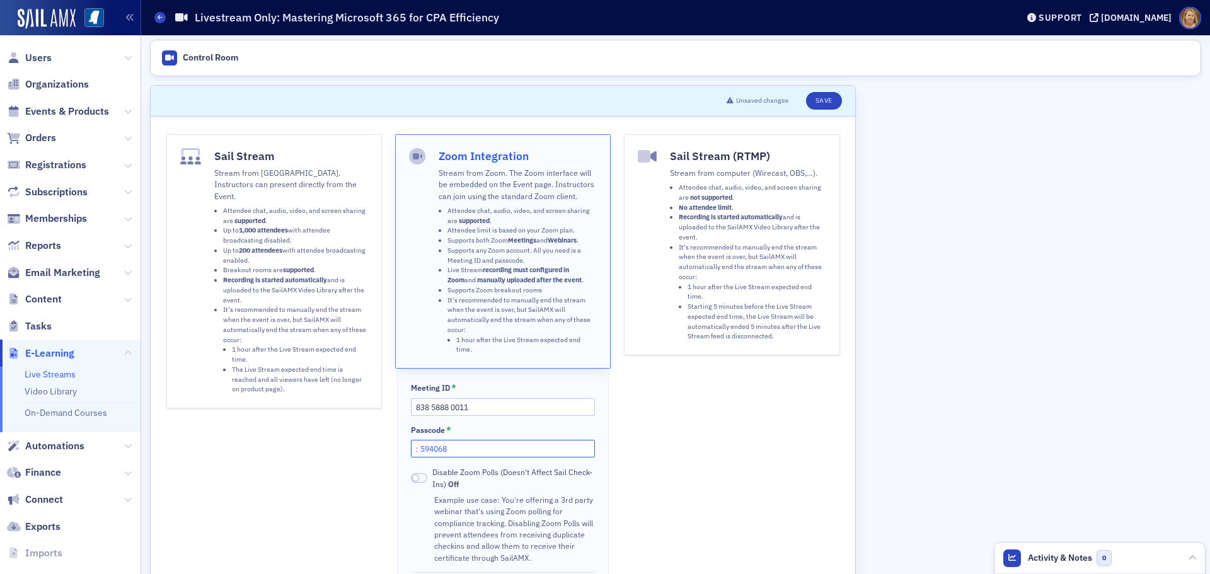
click at [419, 449] on input ": 594068" at bounding box center [502, 449] width 183 height 18
type input "594068"
click at [827, 108] on button "Save" at bounding box center [824, 101] width 36 height 18
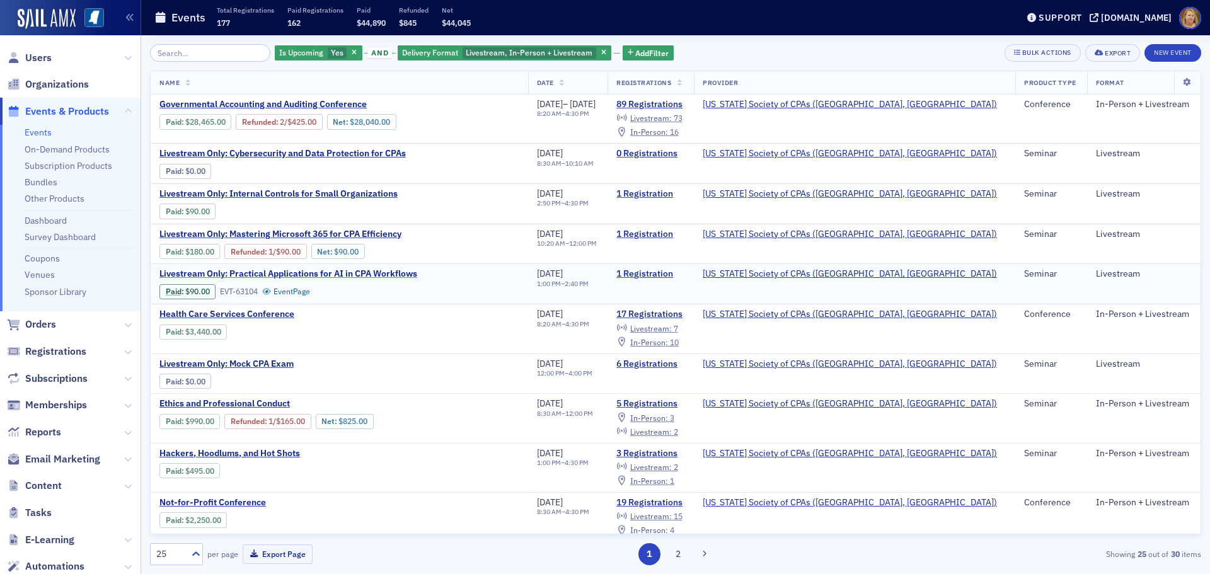
click at [318, 276] on span "Livestream Only: Practical Applications for AI in CPA Workflows" at bounding box center [288, 273] width 258 height 11
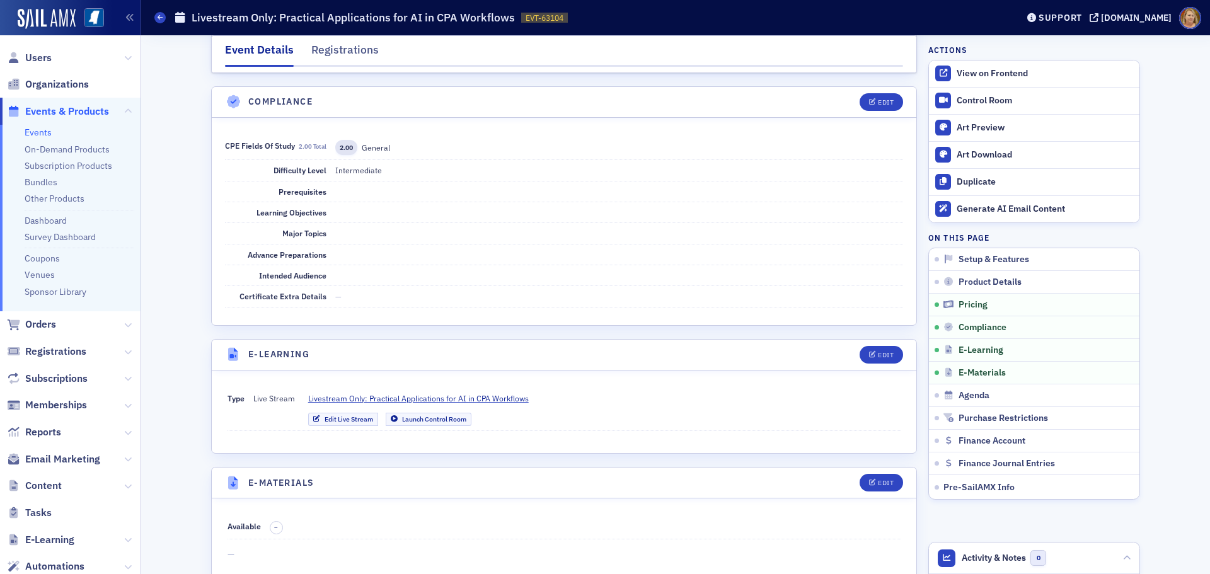
scroll to position [1387, 0]
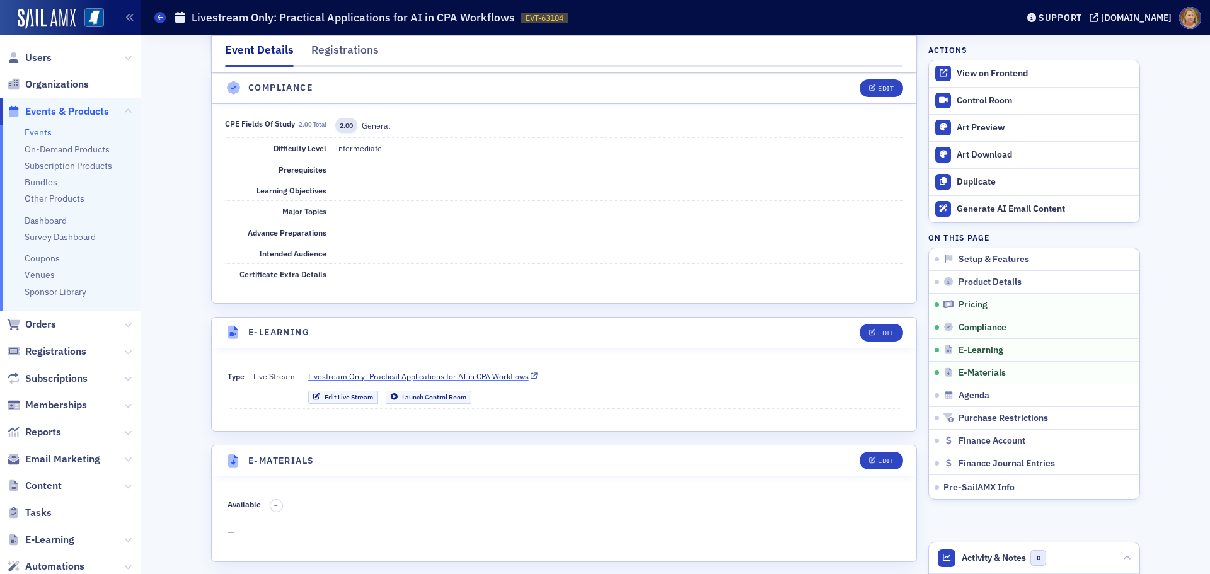
click at [407, 376] on span "Livestream Only: Practical Applications for AI in CPA Workflows" at bounding box center [418, 376] width 221 height 11
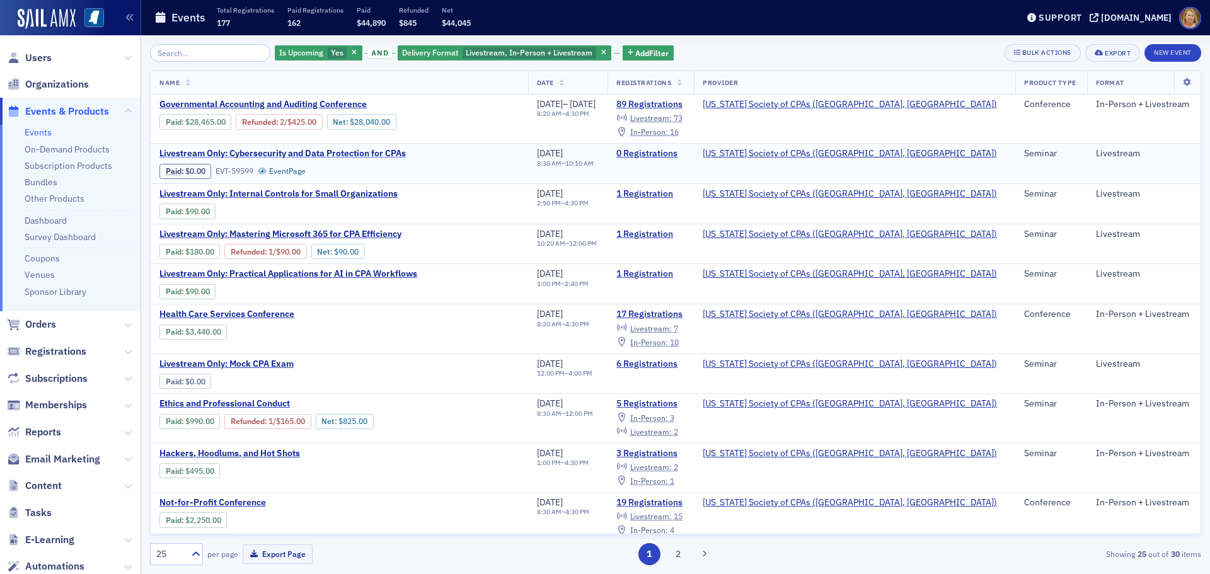
click at [298, 153] on span "Livestream Only: Cybersecurity and Data Protection for CPAs" at bounding box center [282, 153] width 246 height 11
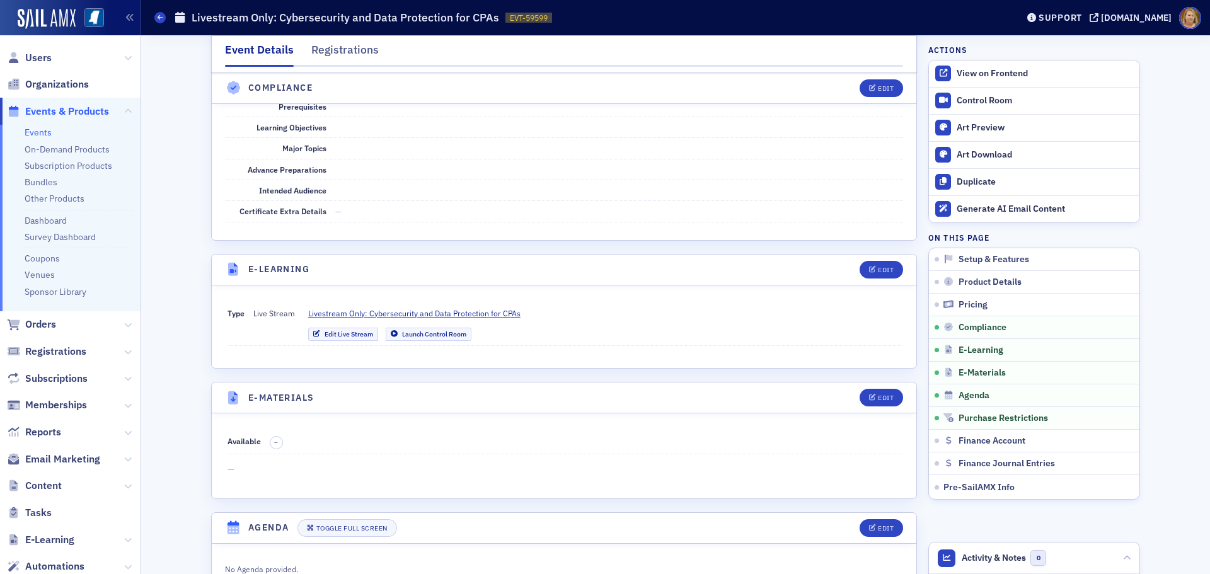
scroll to position [1513, 0]
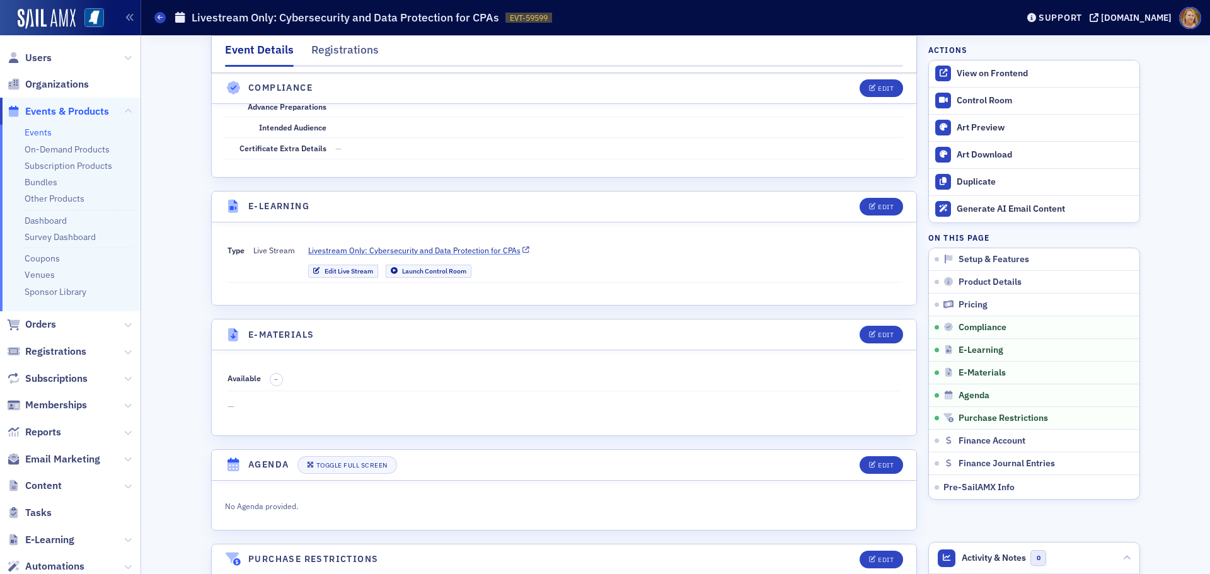
click at [417, 252] on span "Livestream Only: Cybersecurity and Data Protection for CPAs" at bounding box center [414, 250] width 212 height 11
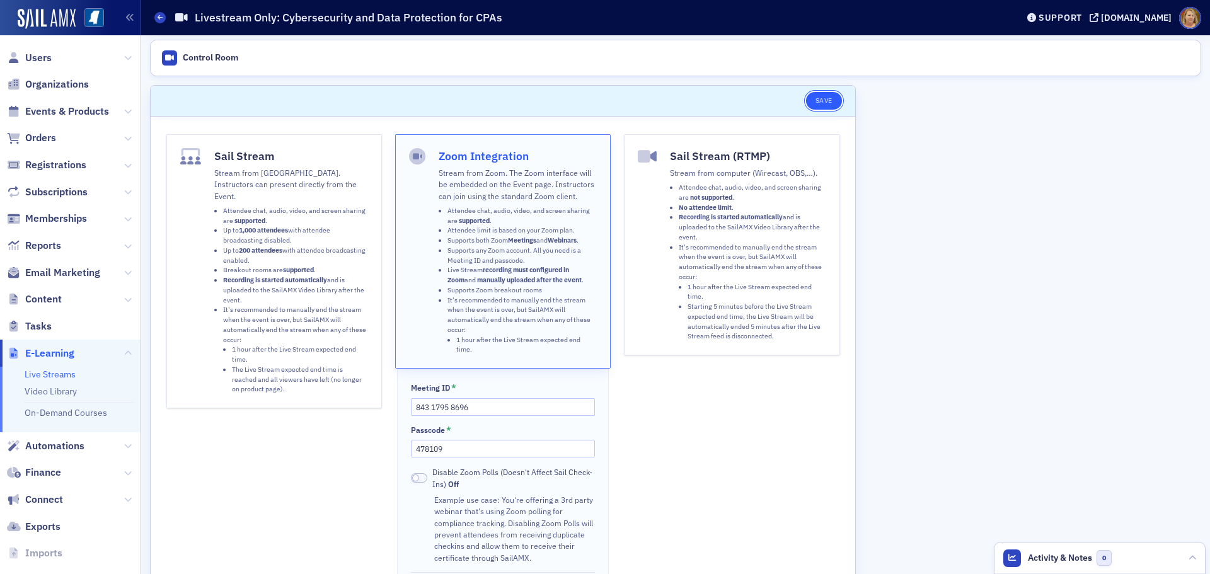
click at [832, 104] on button "Save" at bounding box center [824, 101] width 36 height 18
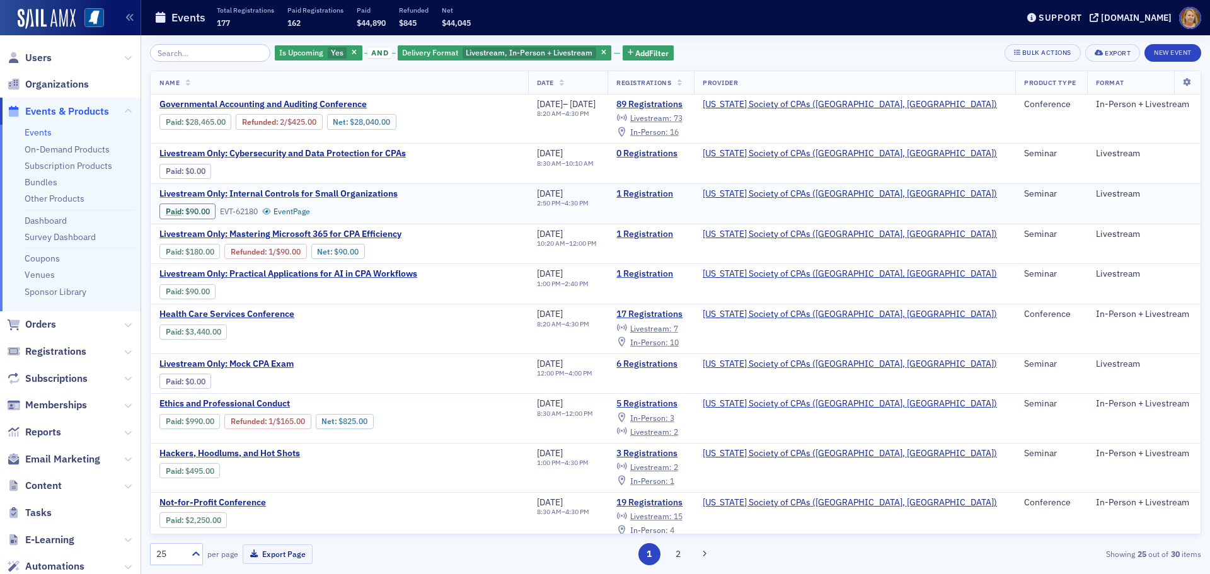
click at [253, 192] on span "Livestream Only: Internal Controls for Small Organizations" at bounding box center [278, 193] width 238 height 11
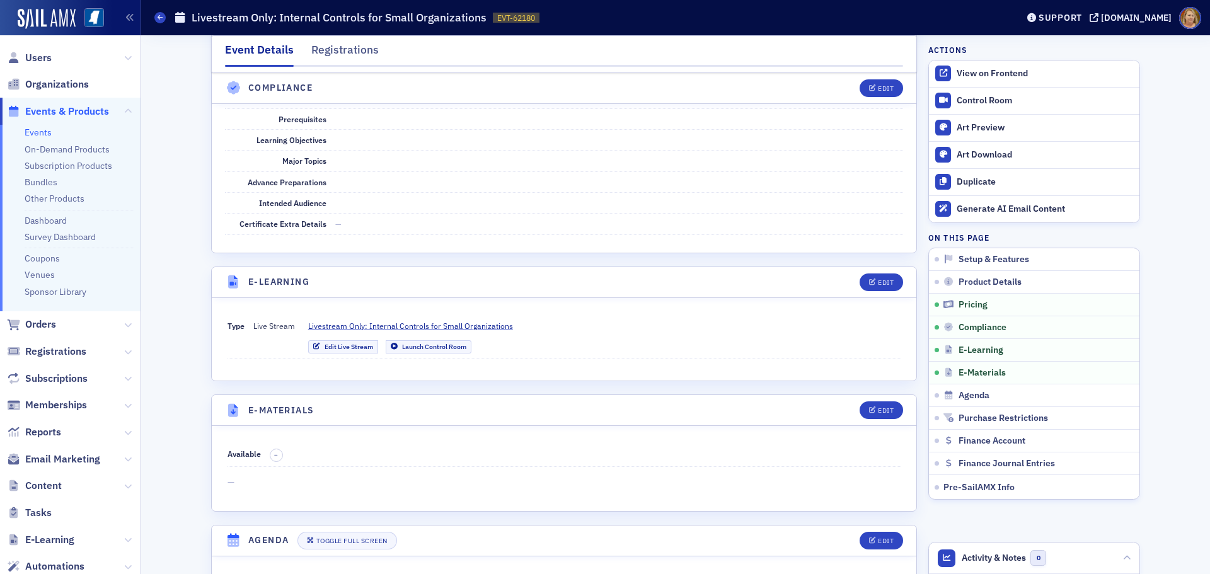
scroll to position [1450, 0]
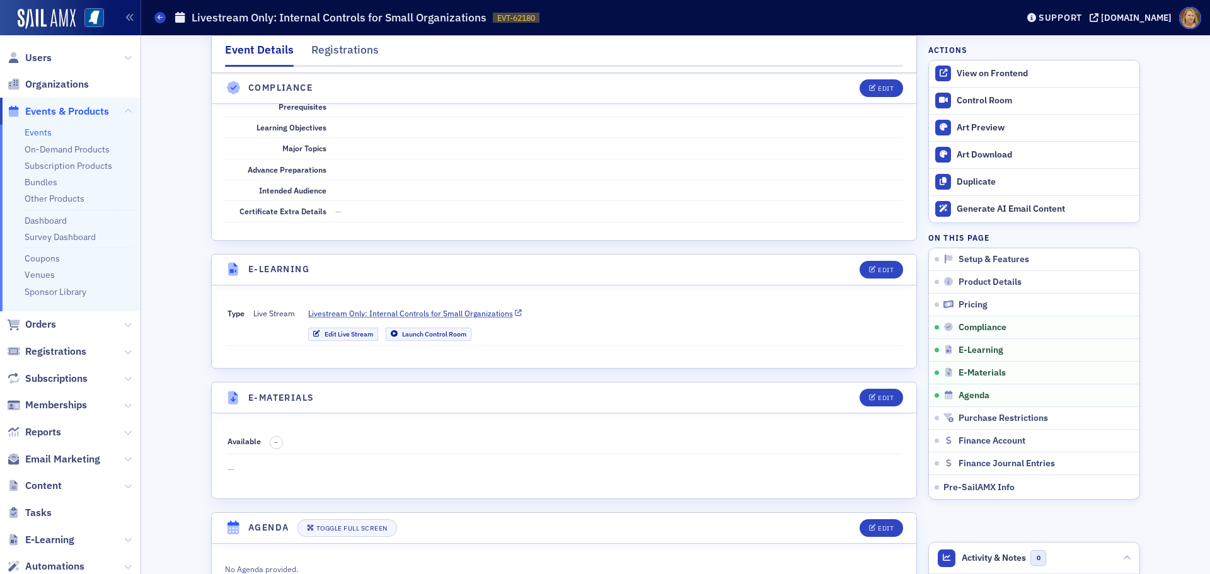
click at [407, 312] on span "Livestream Only: Internal Controls for Small Organizations" at bounding box center [410, 313] width 205 height 11
